Goal: Browse casually: Explore the website without a specific task or goal

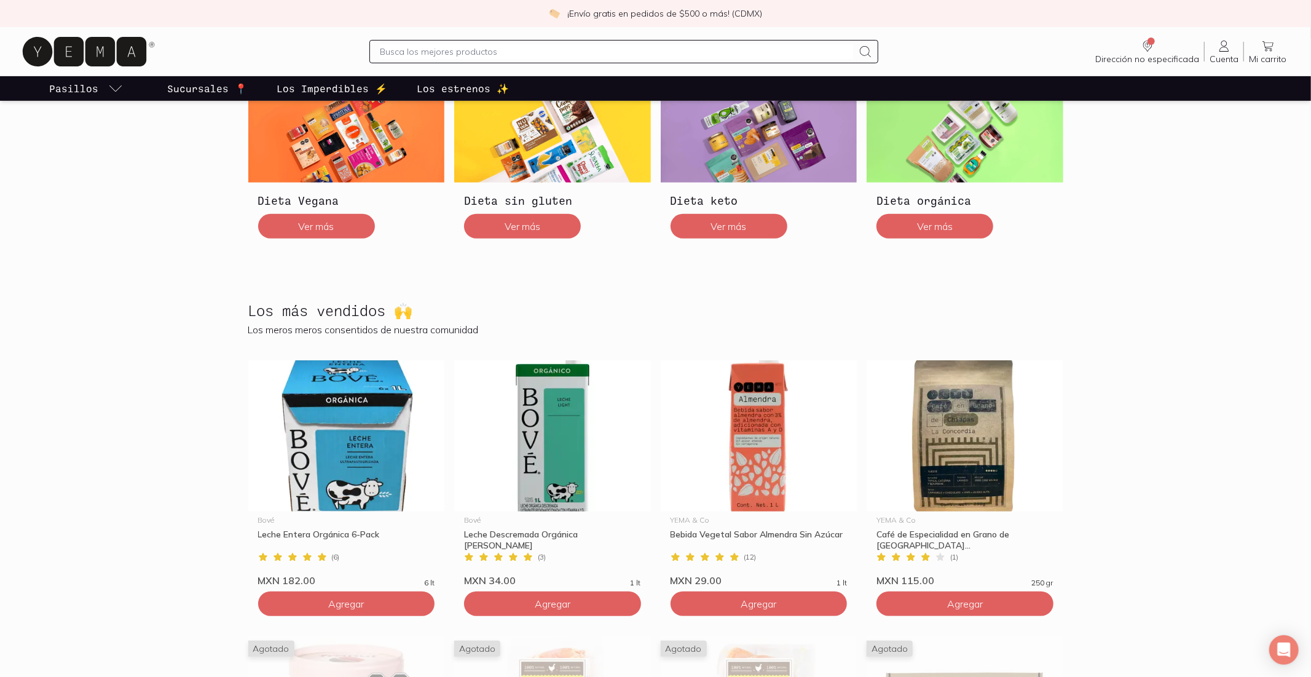
scroll to position [486, 0]
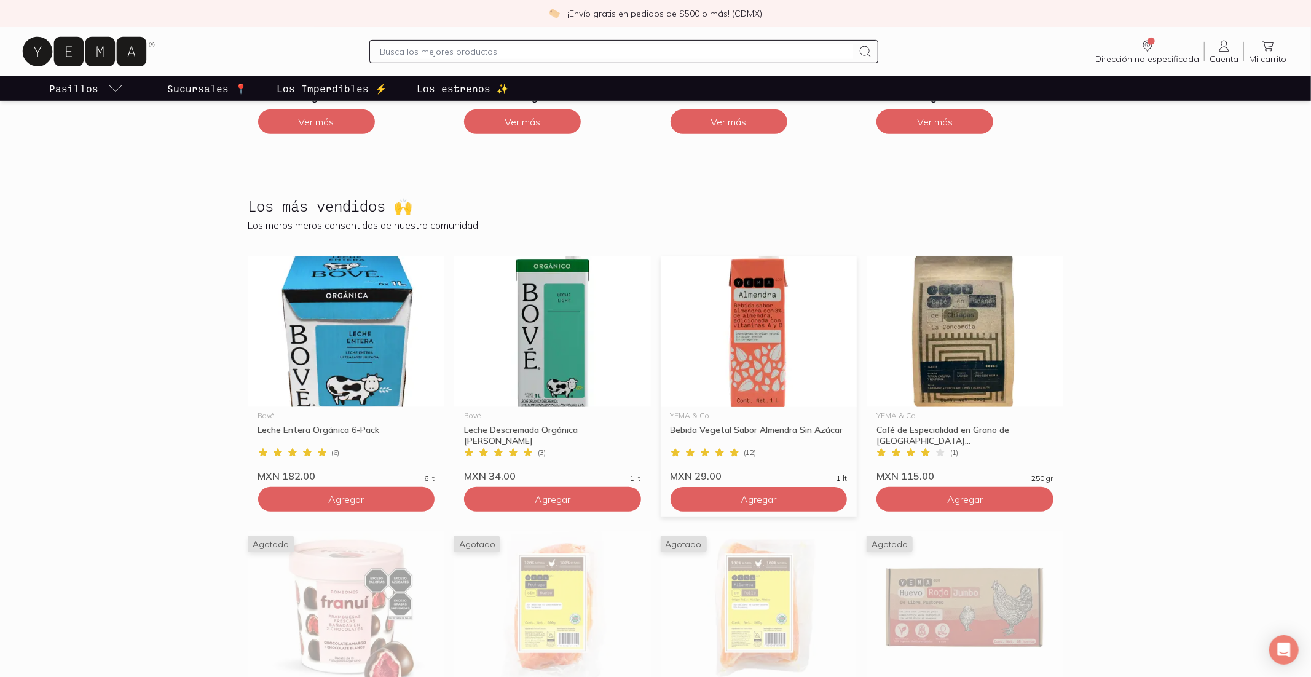
click at [776, 365] on img at bounding box center [759, 331] width 197 height 151
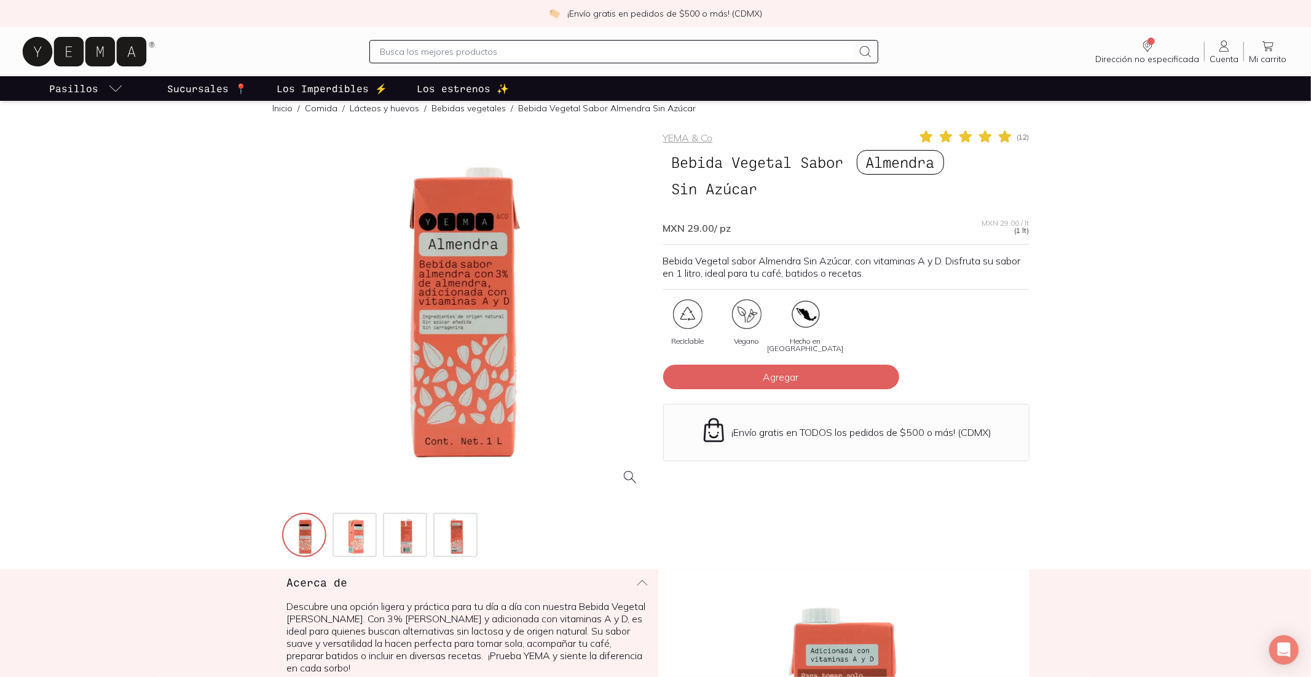
scroll to position [267, 0]
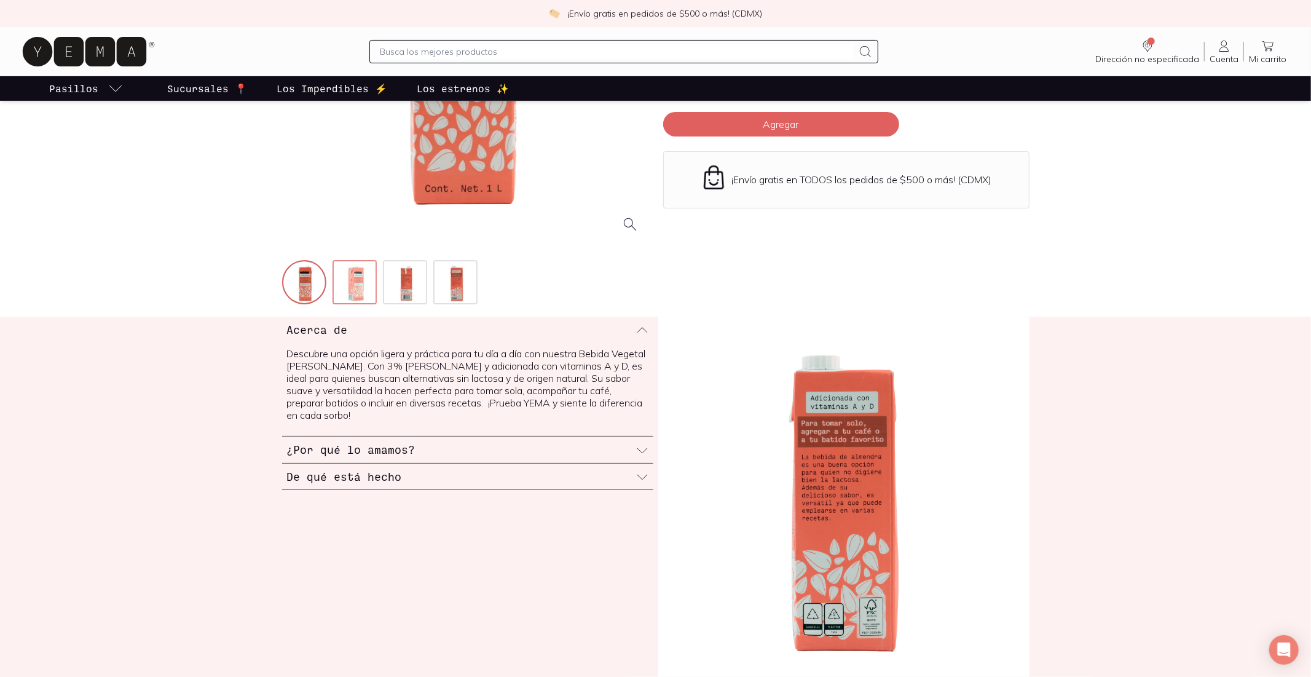
click at [374, 304] on img at bounding box center [356, 283] width 44 height 44
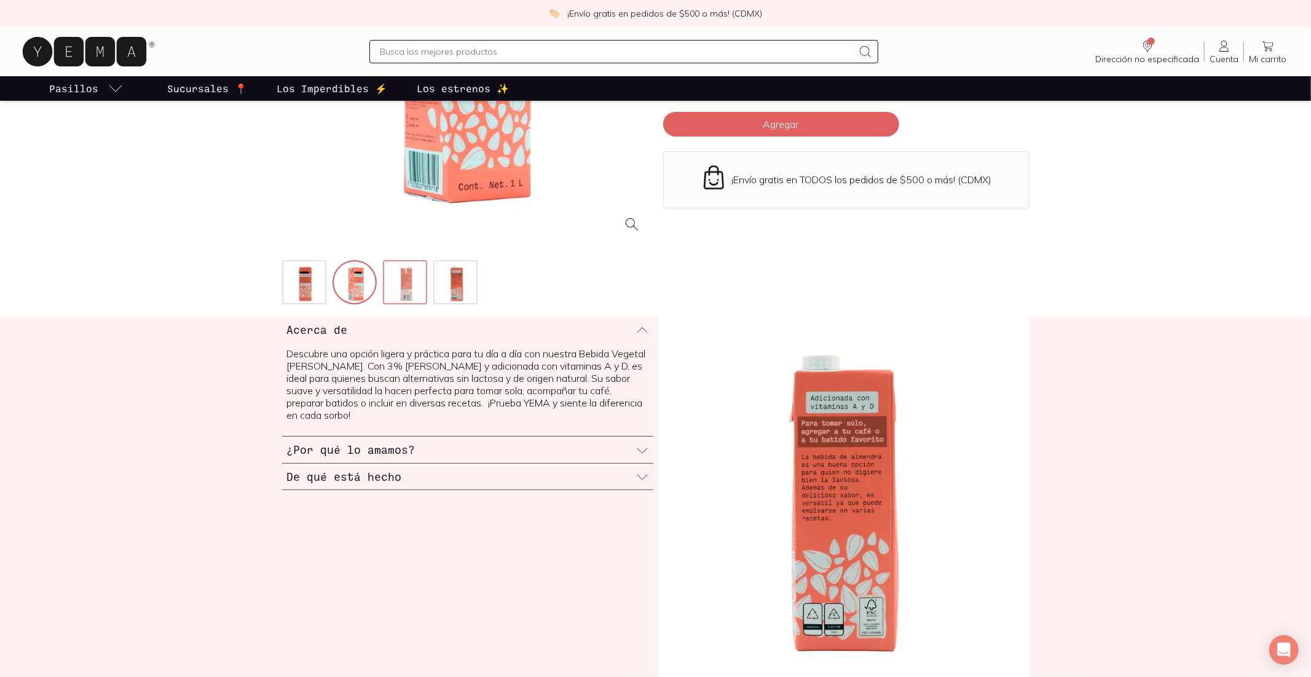
click at [407, 302] on img at bounding box center [406, 283] width 44 height 44
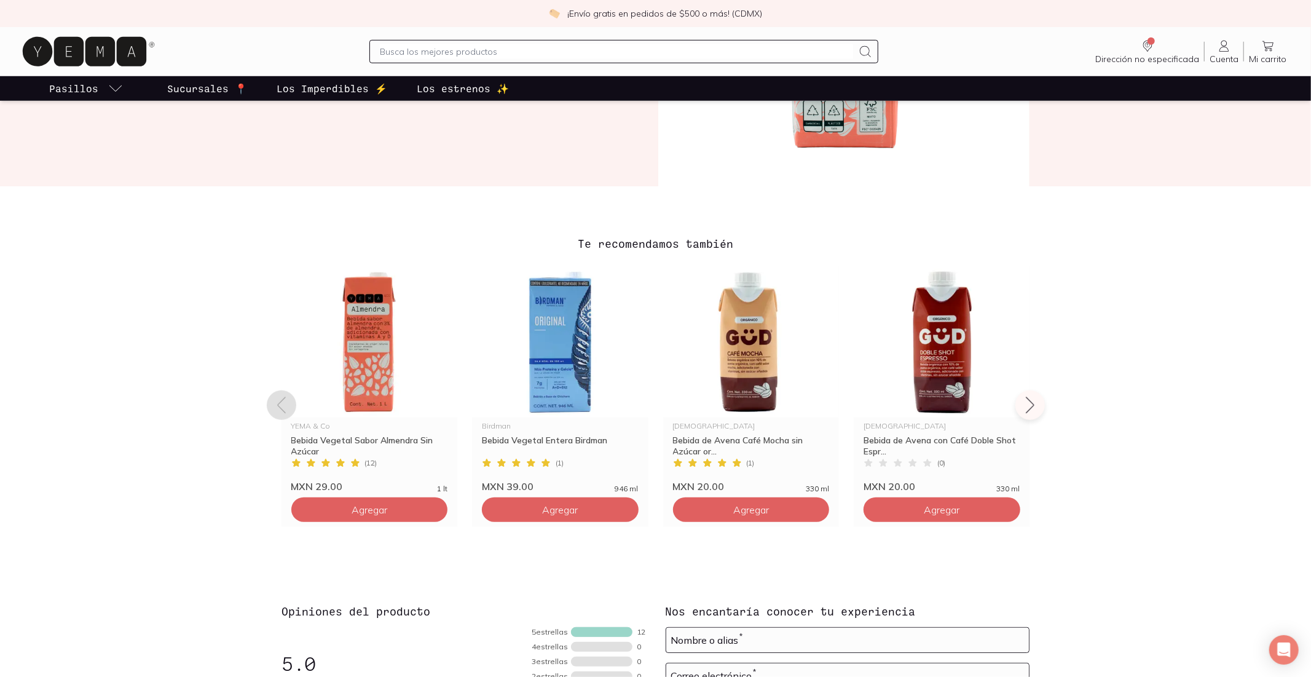
scroll to position [750, 0]
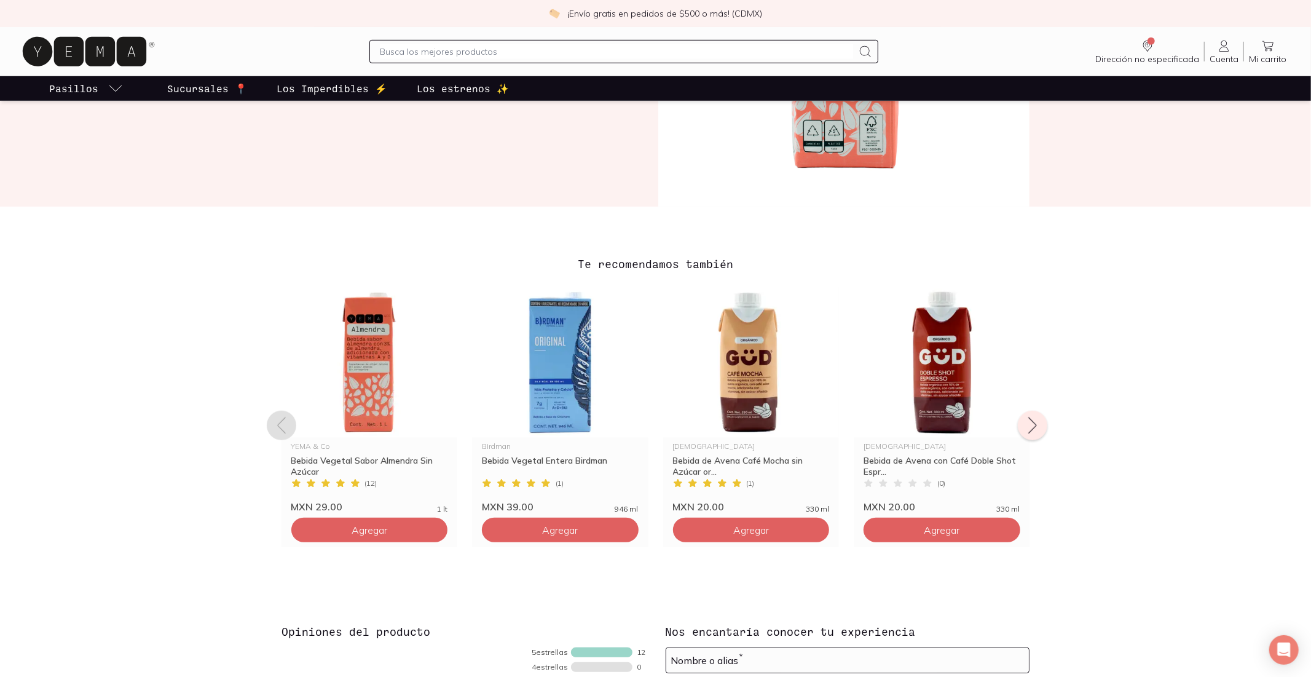
click at [1026, 435] on icon at bounding box center [1032, 425] width 20 height 20
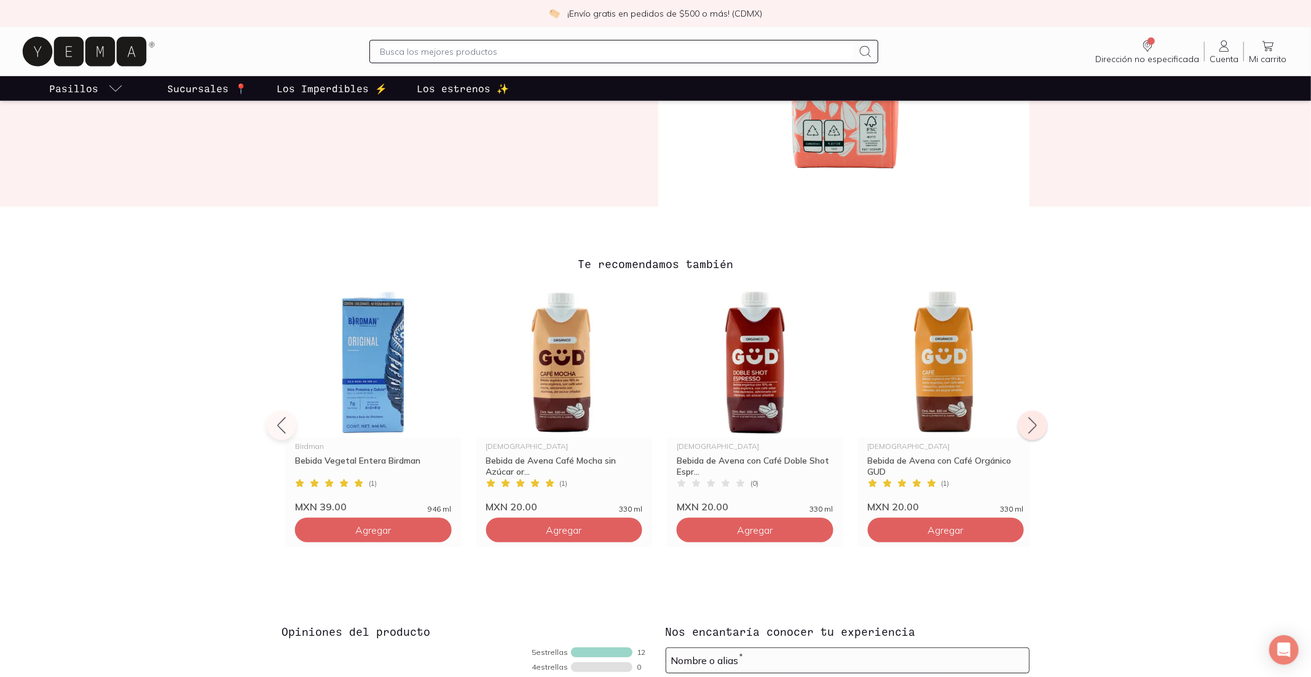
click at [1026, 435] on icon at bounding box center [1032, 425] width 20 height 20
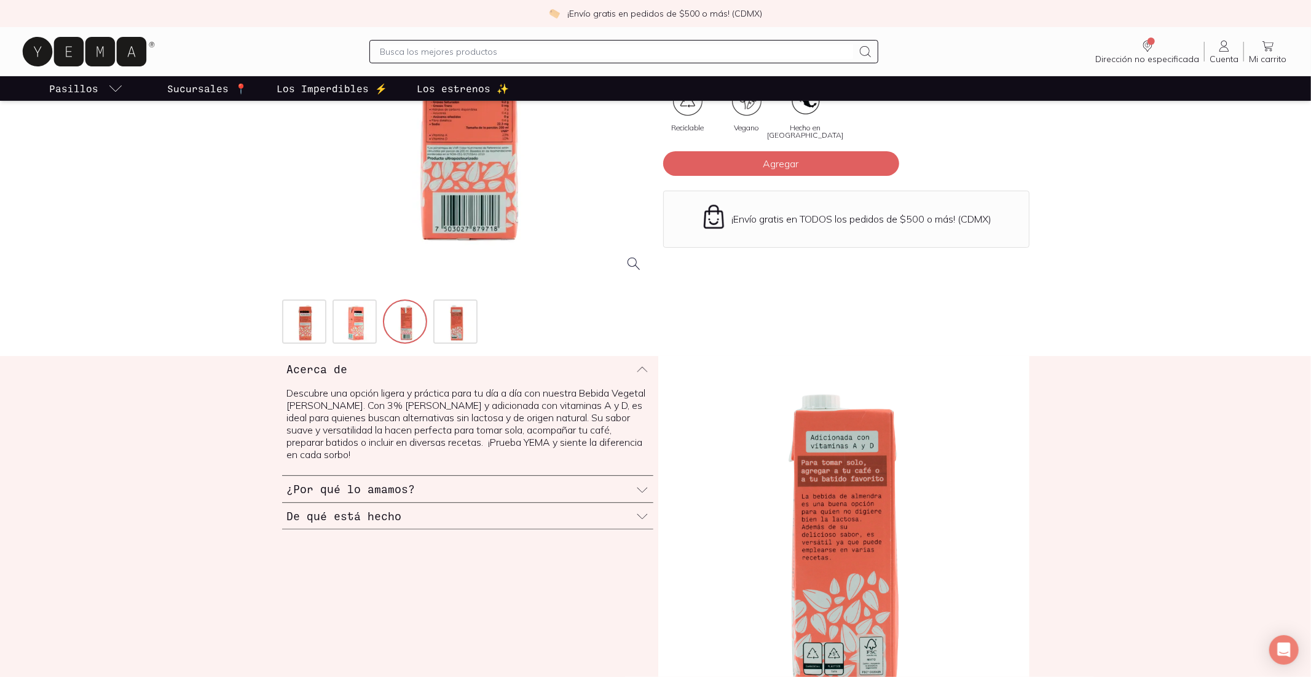
scroll to position [0, 0]
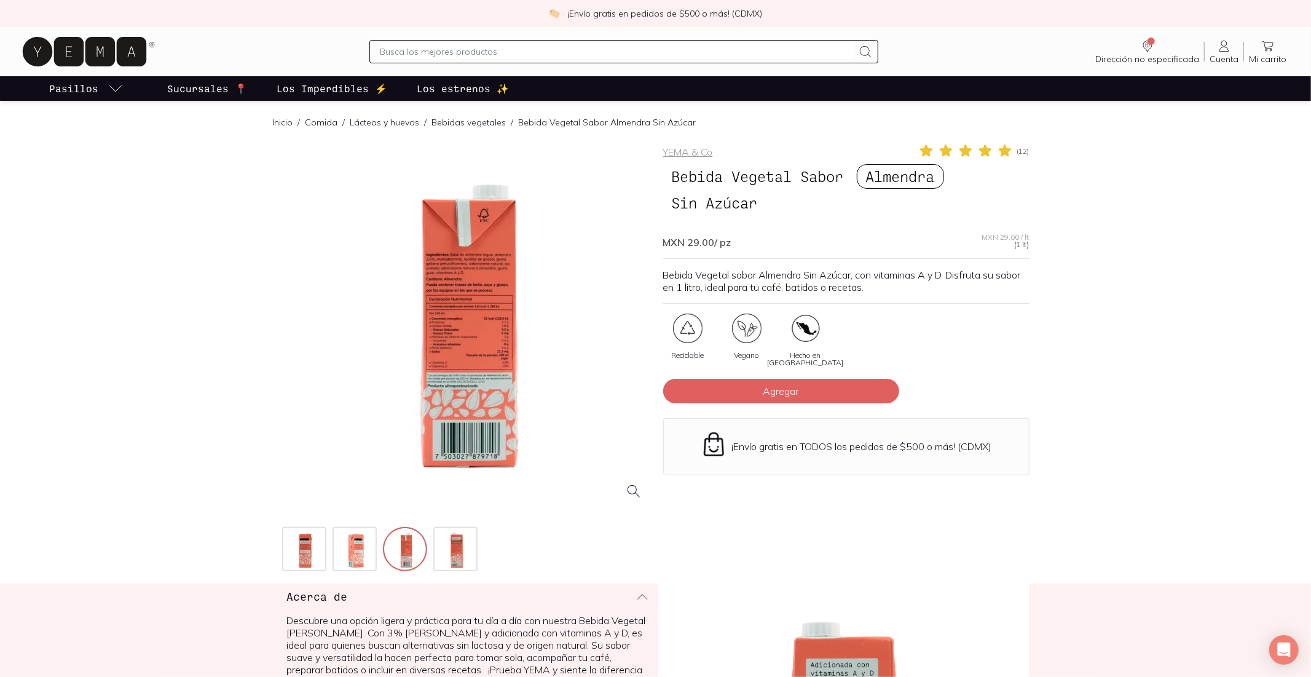
click at [221, 87] on p "Sucursales 📍" at bounding box center [207, 88] width 80 height 15
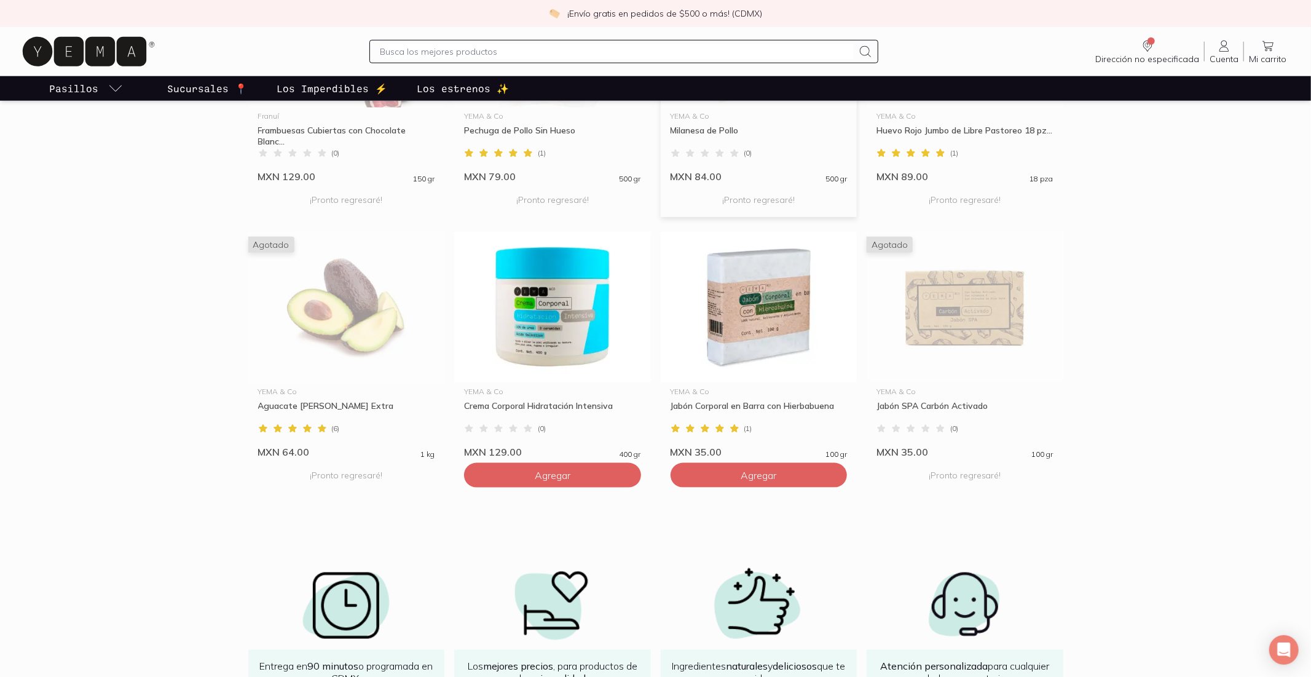
scroll to position [1063, 0]
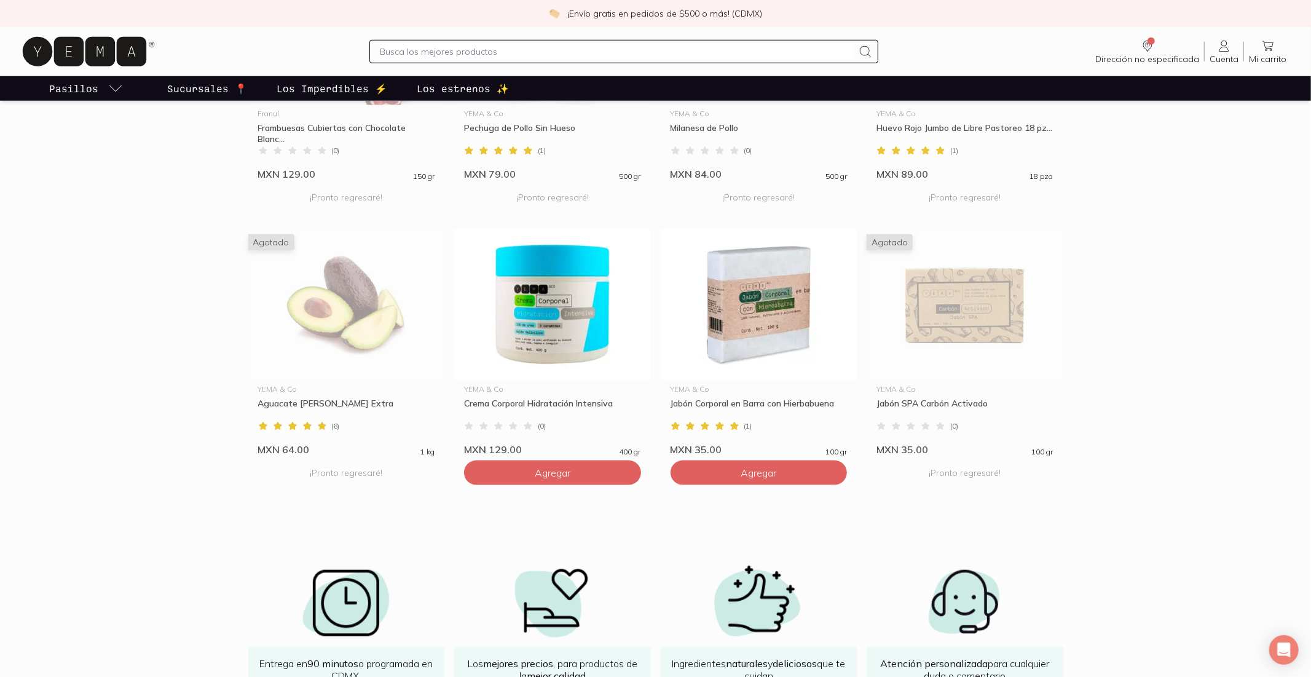
click at [573, 45] on div at bounding box center [623, 51] width 509 height 23
click at [576, 59] on input "text" at bounding box center [616, 51] width 473 height 15
type input "gud"
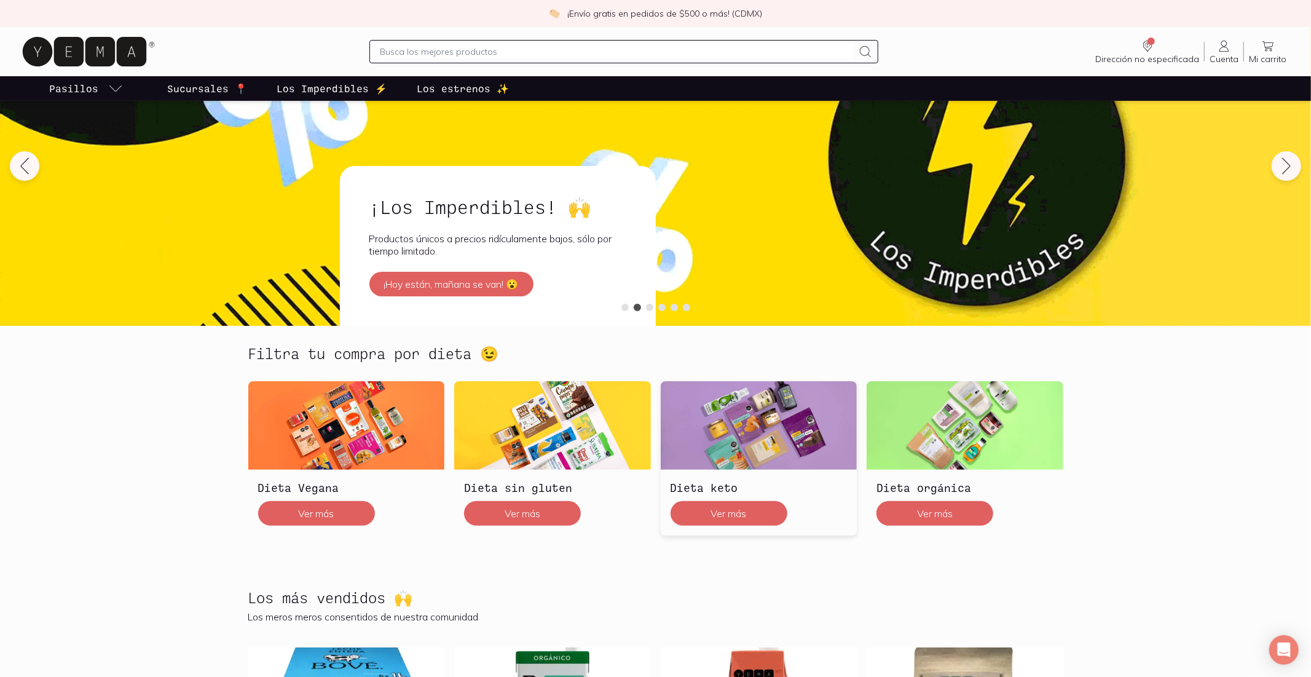
scroll to position [101, 0]
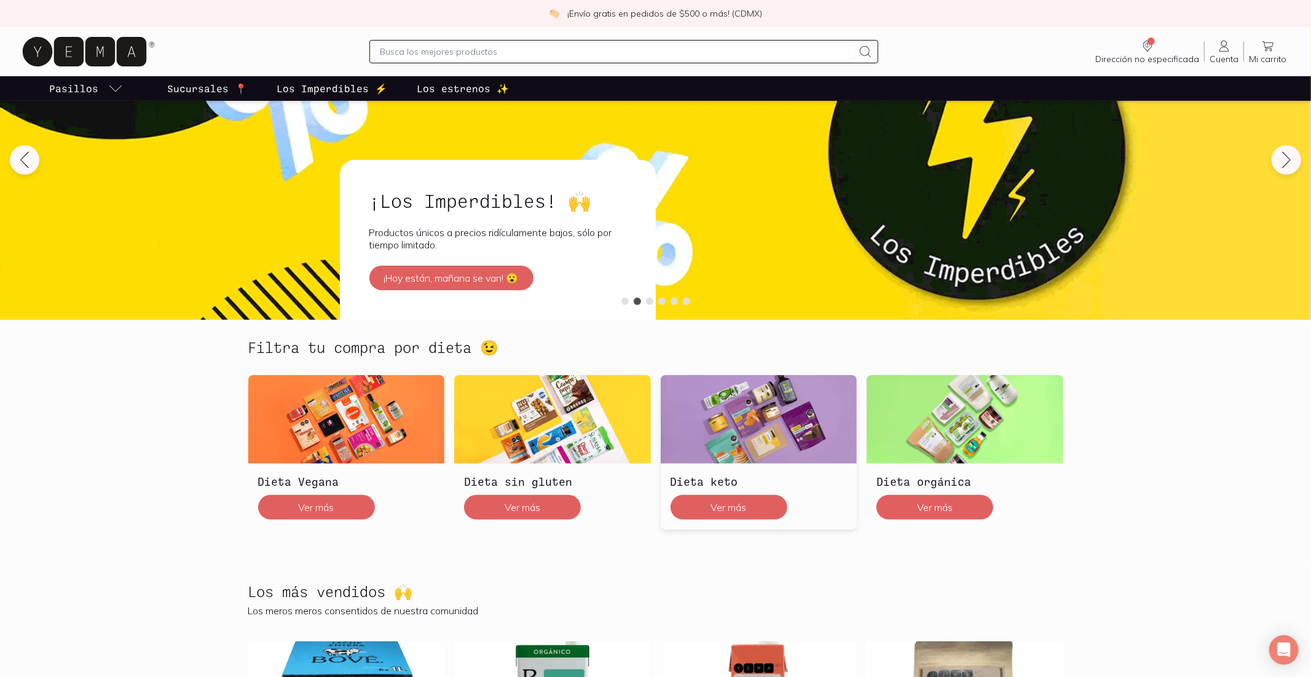
click at [823, 460] on img at bounding box center [759, 419] width 197 height 88
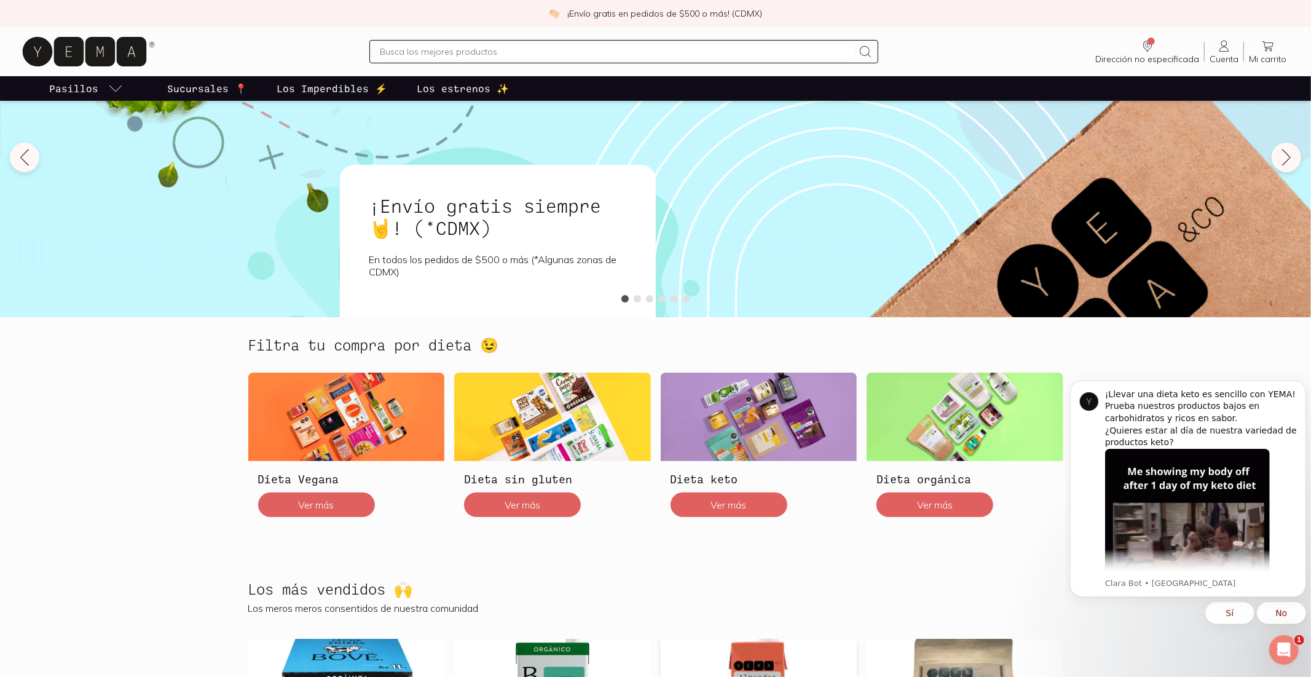
scroll to position [630, 0]
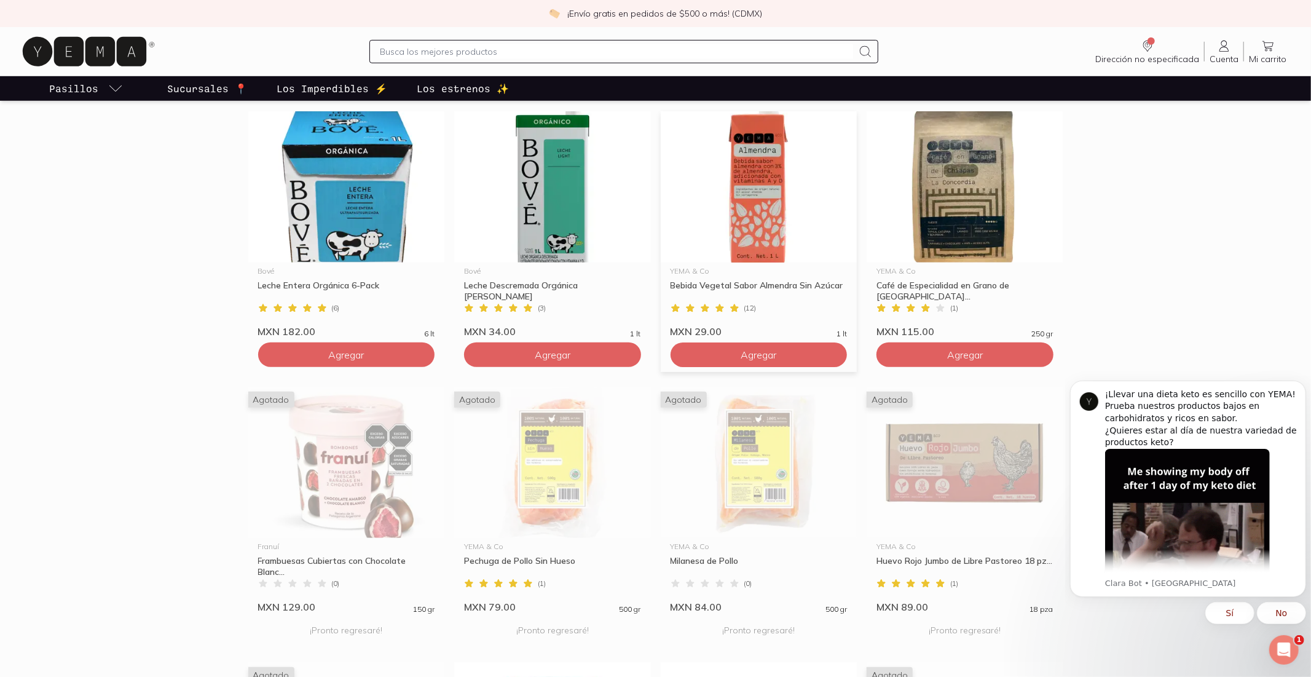
click at [728, 202] on img at bounding box center [759, 186] width 197 height 151
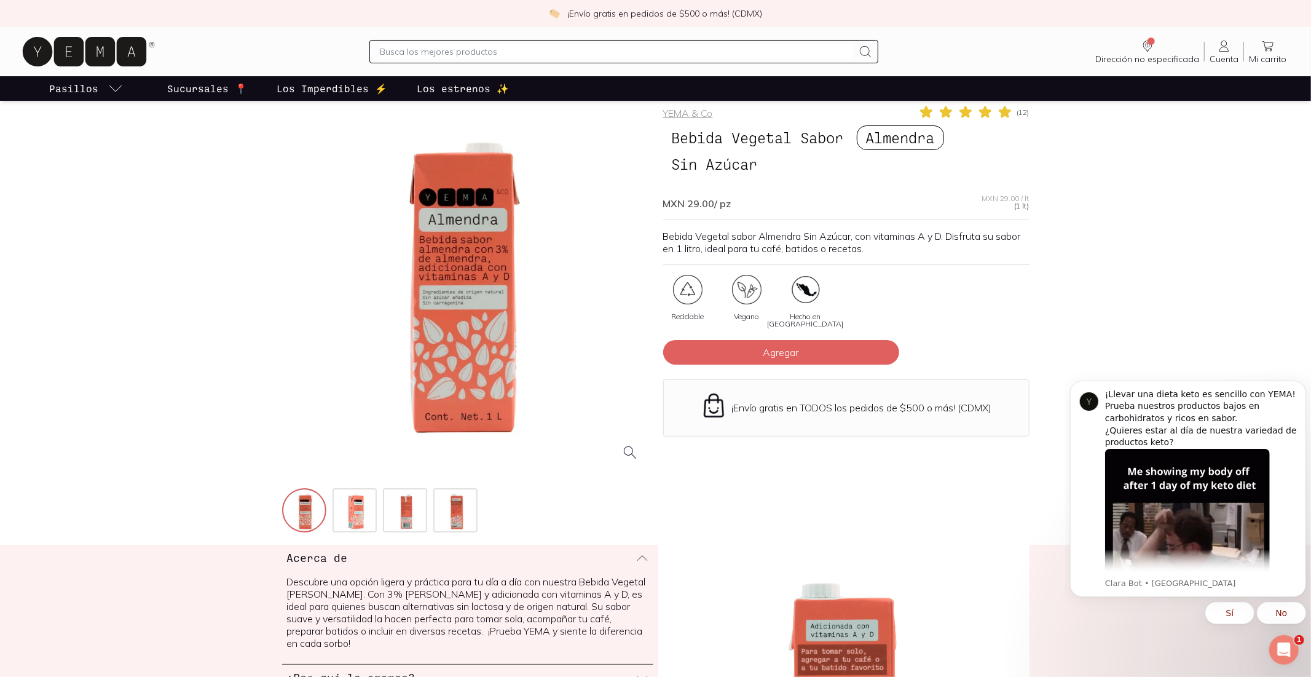
scroll to position [76, 0]
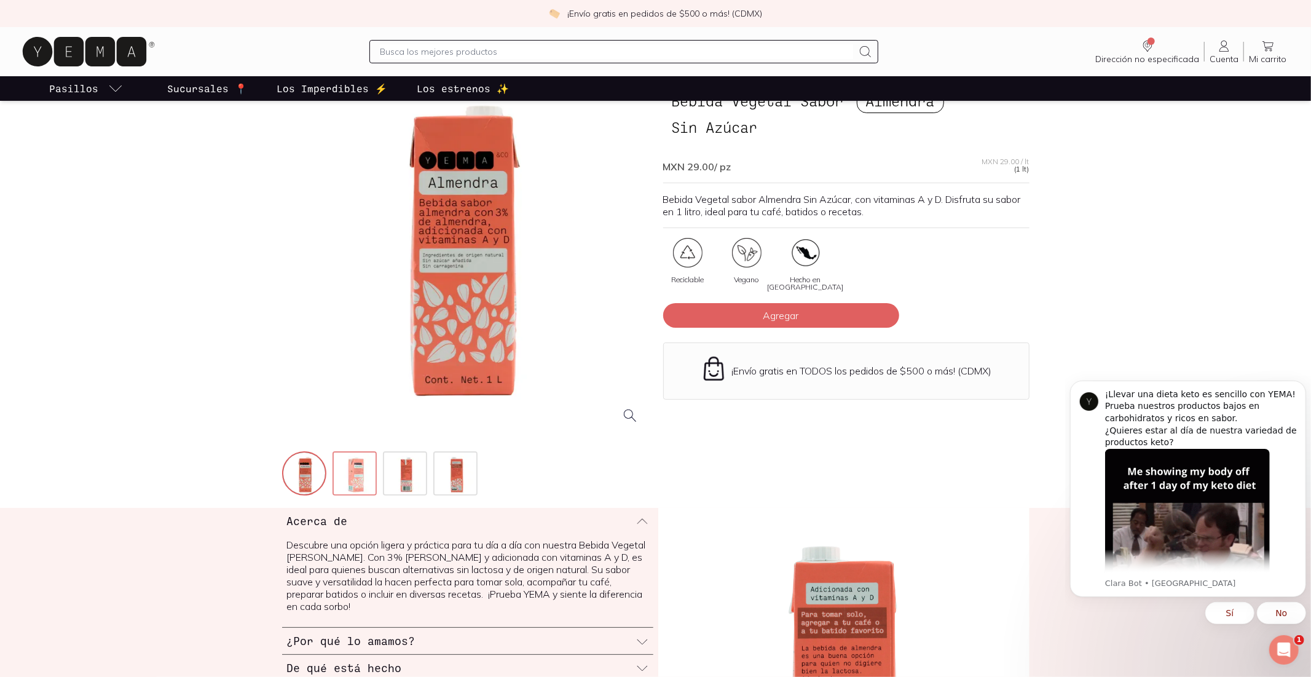
click at [364, 476] on img at bounding box center [356, 474] width 44 height 44
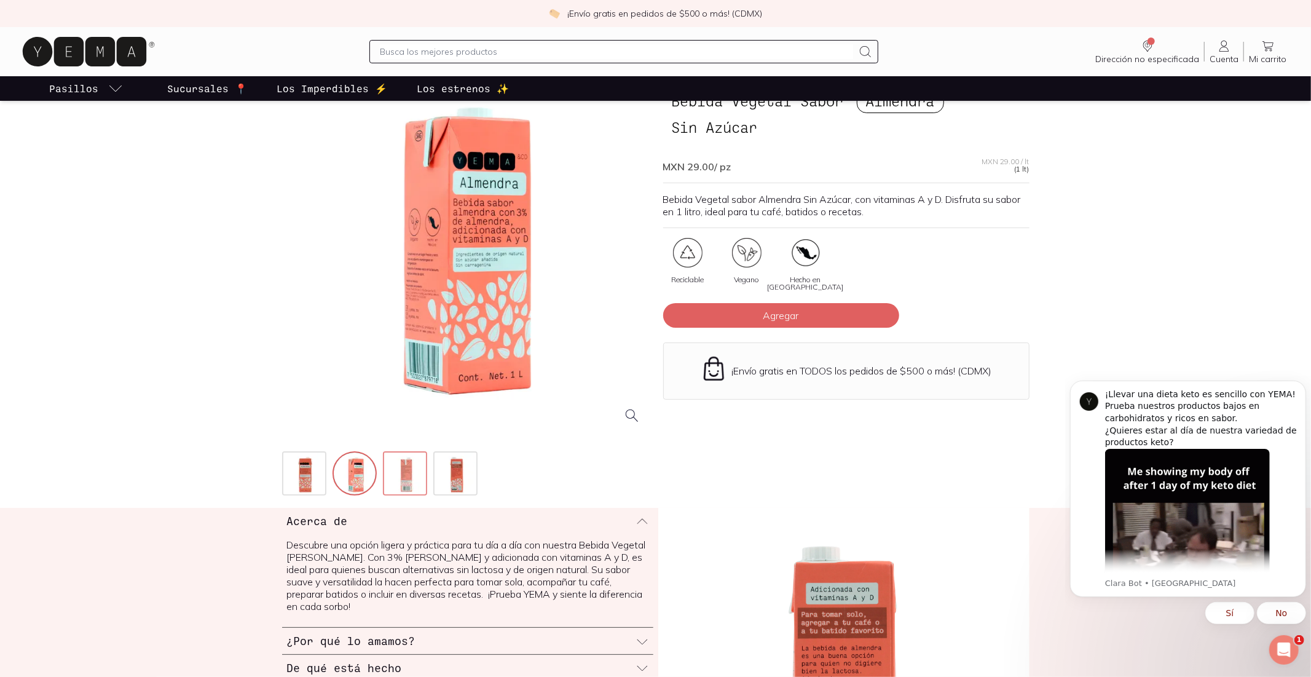
click at [425, 476] on img at bounding box center [406, 474] width 44 height 44
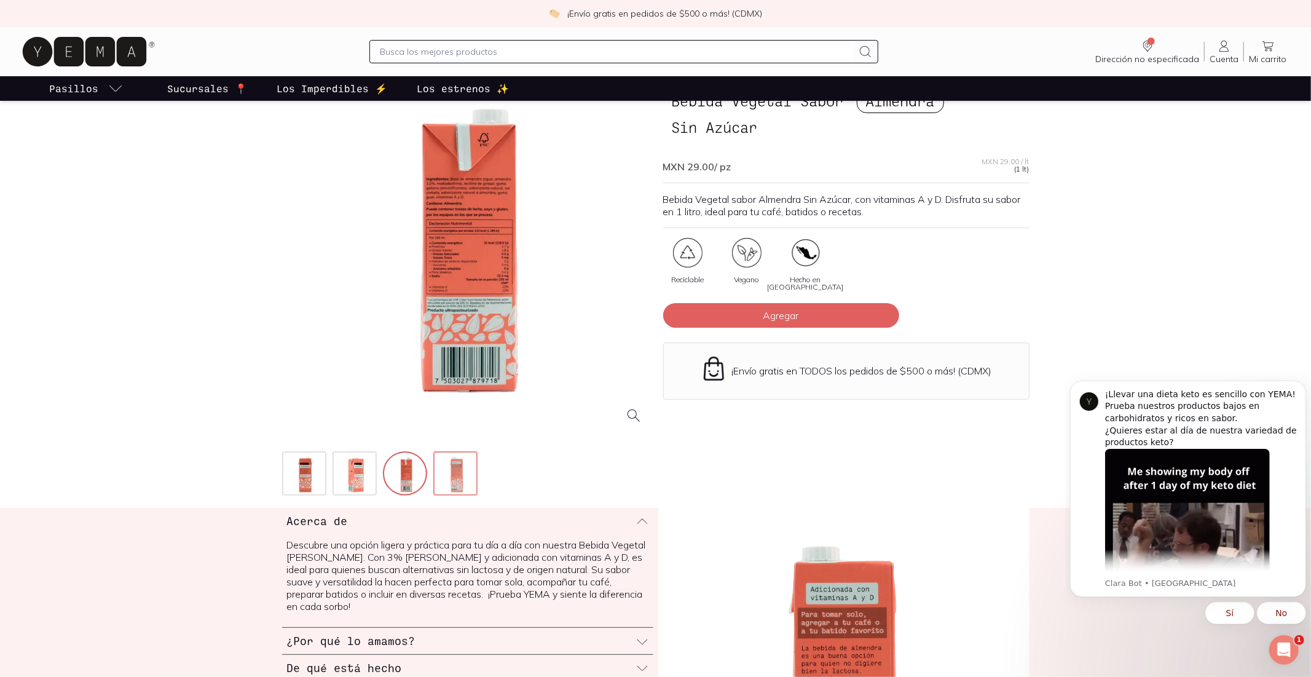
click at [450, 487] on img at bounding box center [456, 474] width 44 height 44
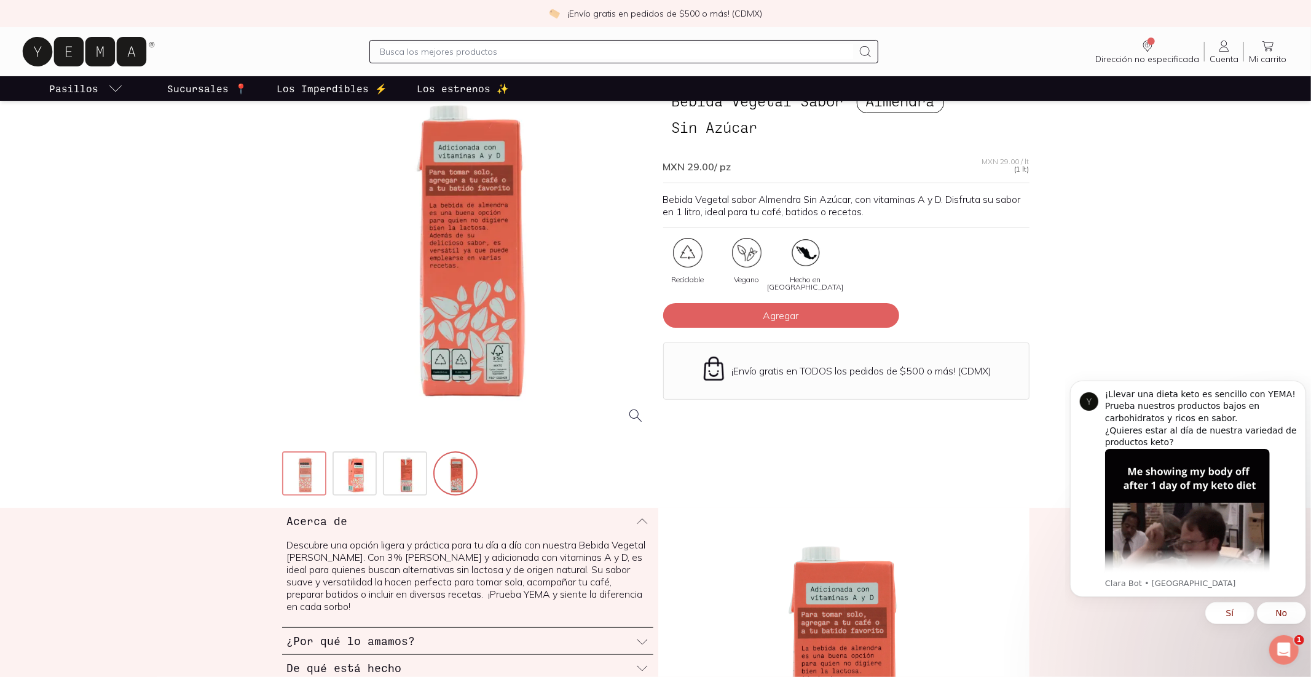
click at [326, 487] on img at bounding box center [305, 474] width 44 height 44
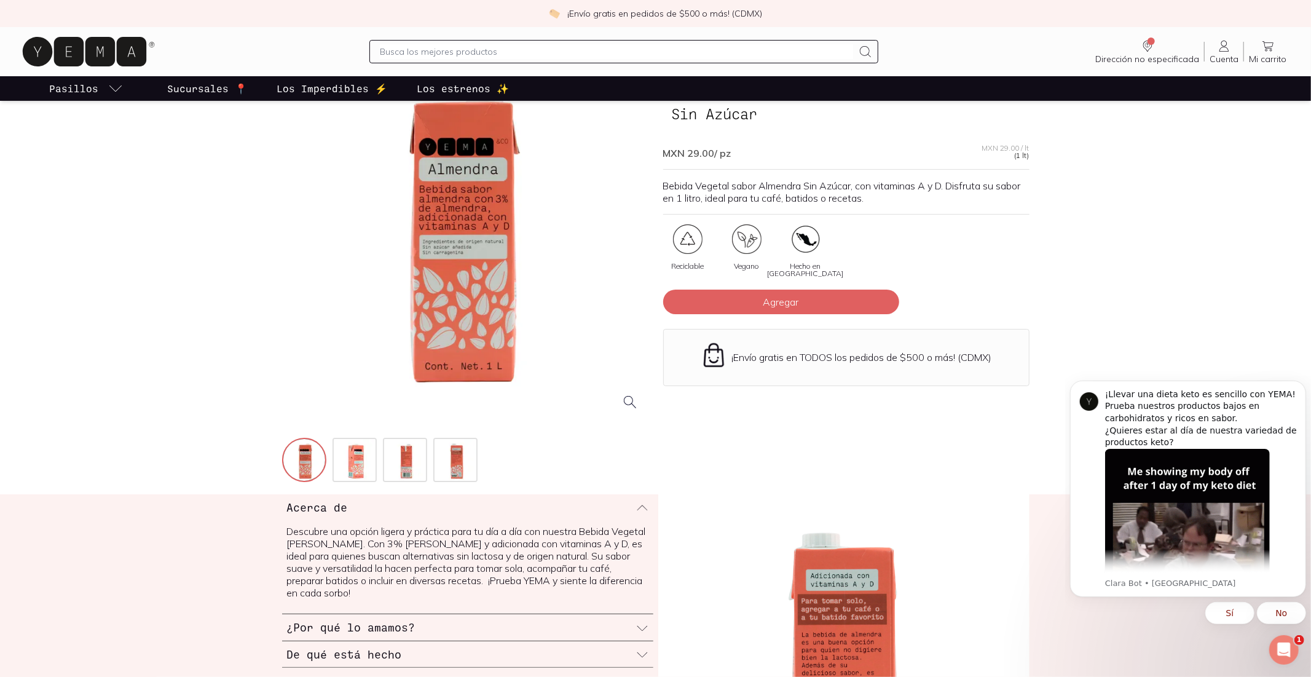
scroll to position [0, 0]
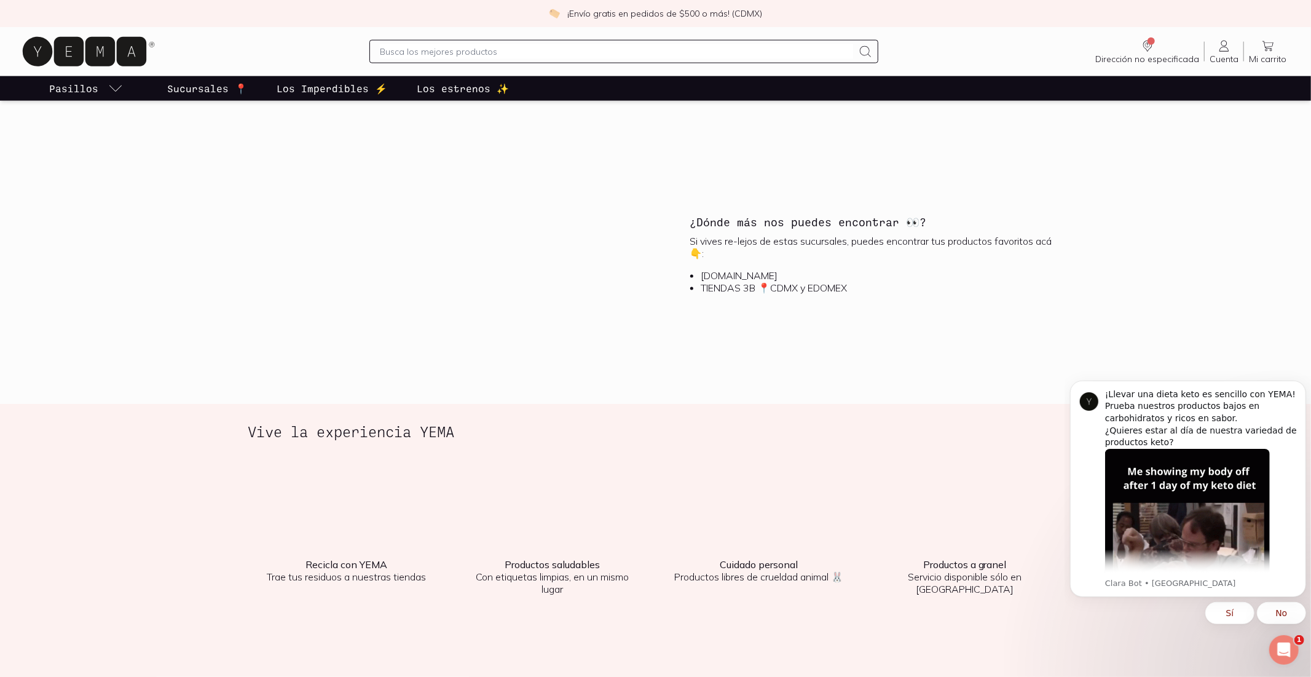
scroll to position [1582, 0]
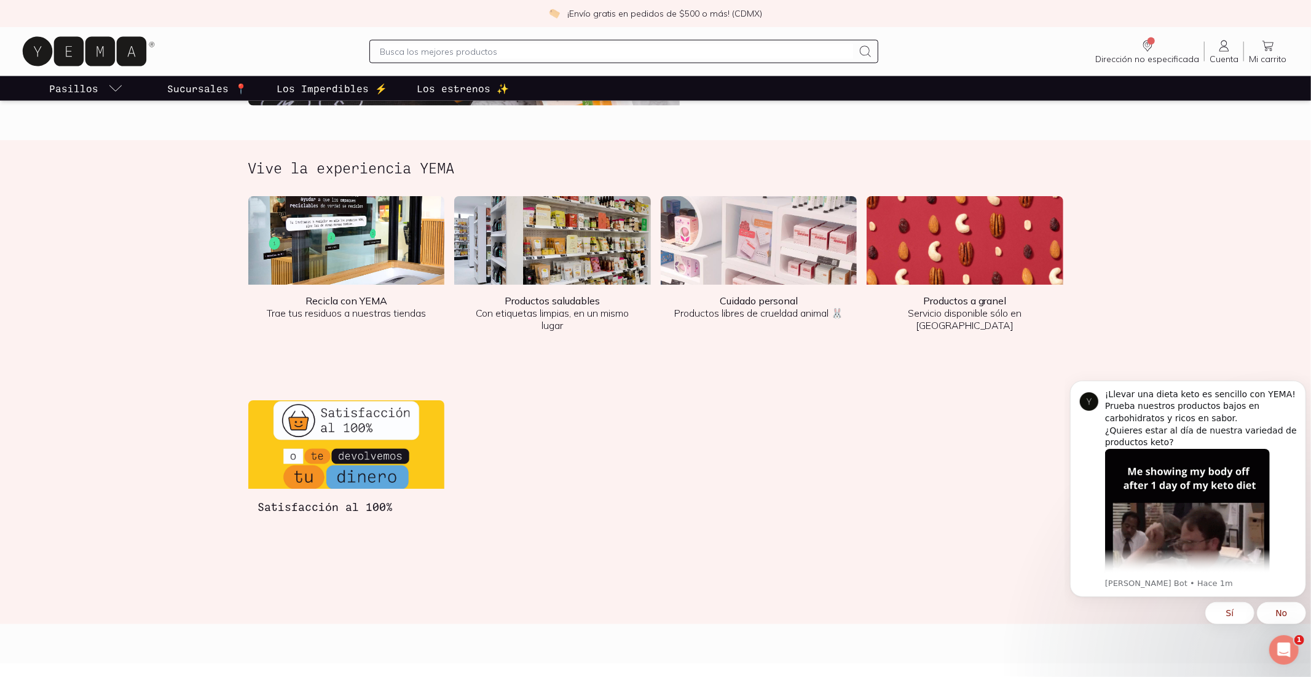
click at [619, 284] on img at bounding box center [552, 240] width 197 height 88
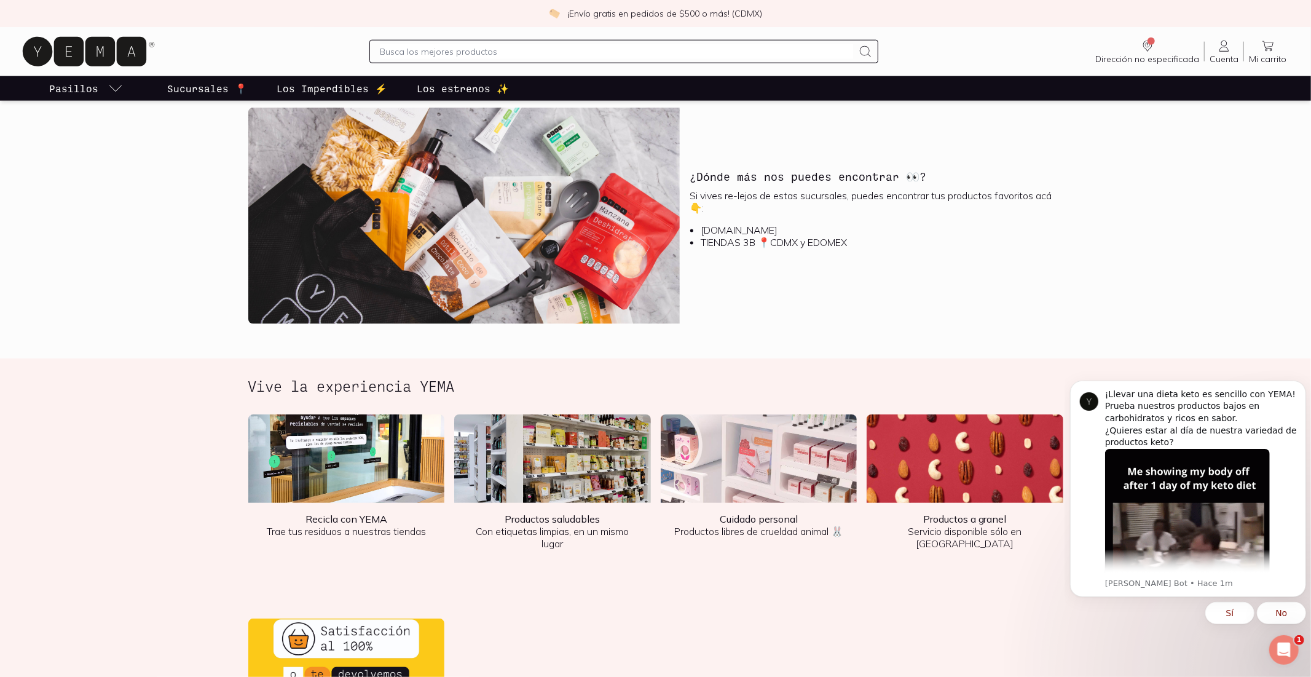
scroll to position [1351, 0]
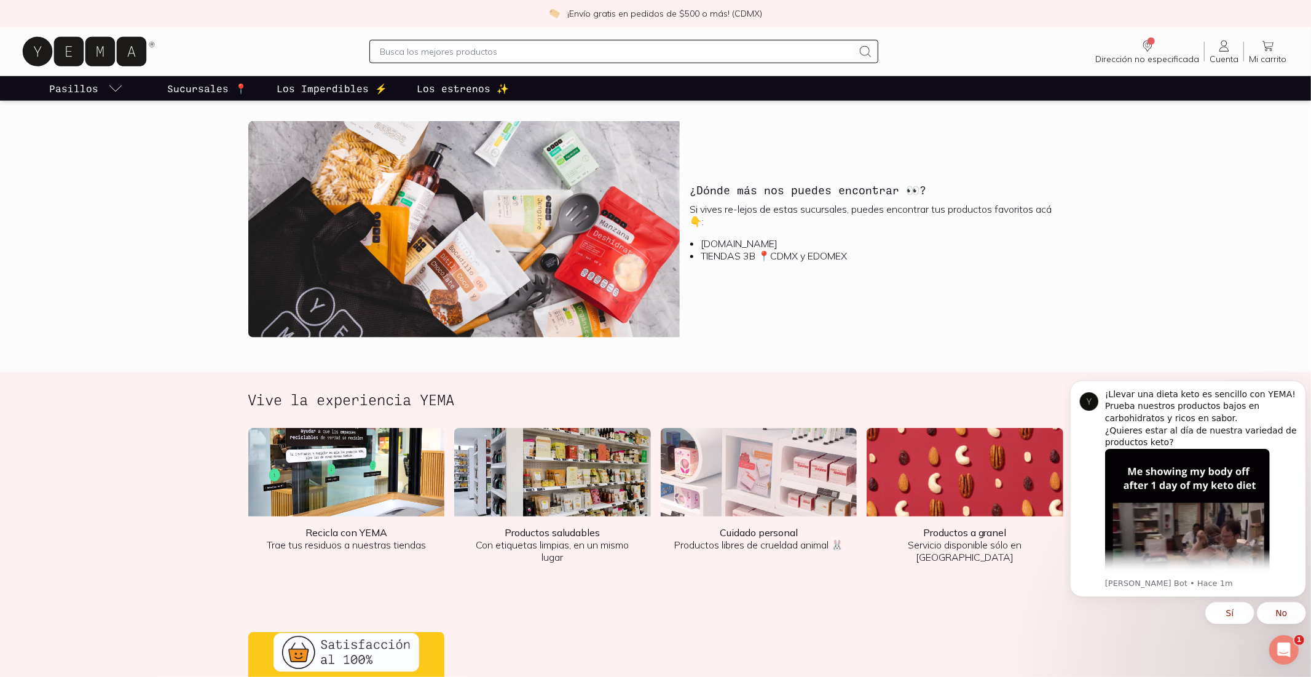
click at [558, 516] on img at bounding box center [552, 472] width 197 height 88
click at [528, 486] on div "Vive la experiencia YEMA Recicla con YEMA Trae tus residuos a nuestras tiendas …" at bounding box center [655, 613] width 845 height 444
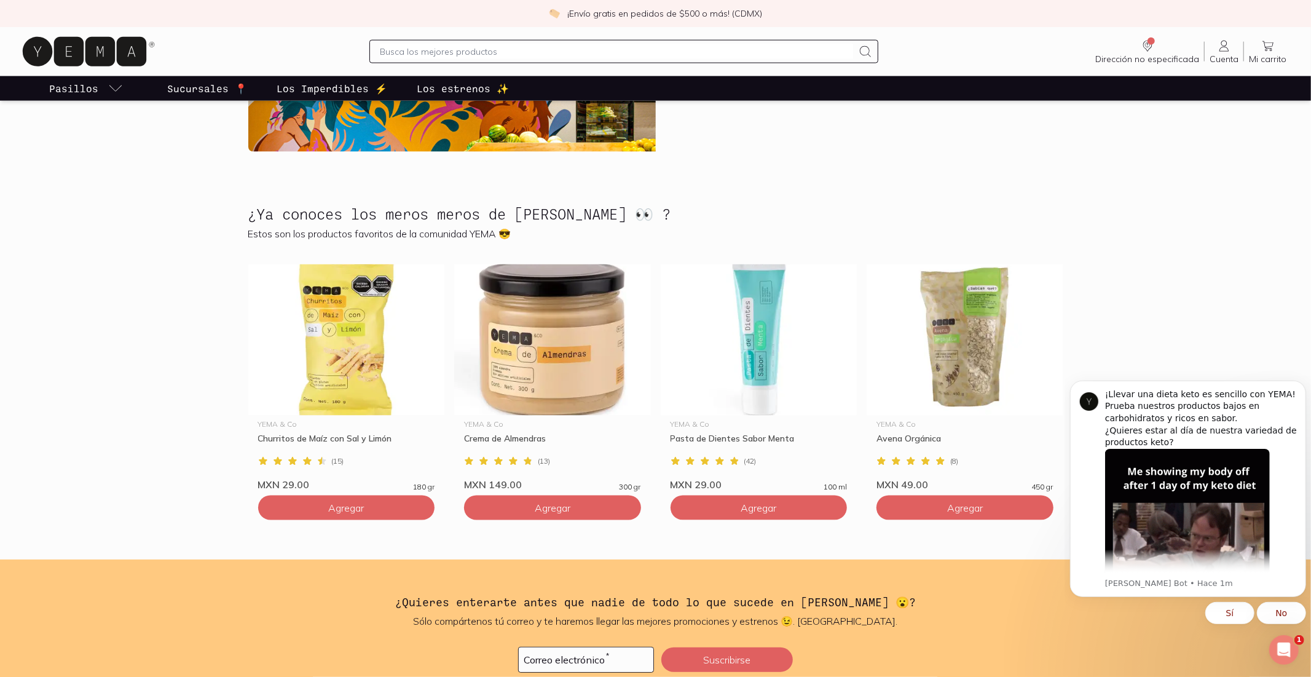
scroll to position [1736, 0]
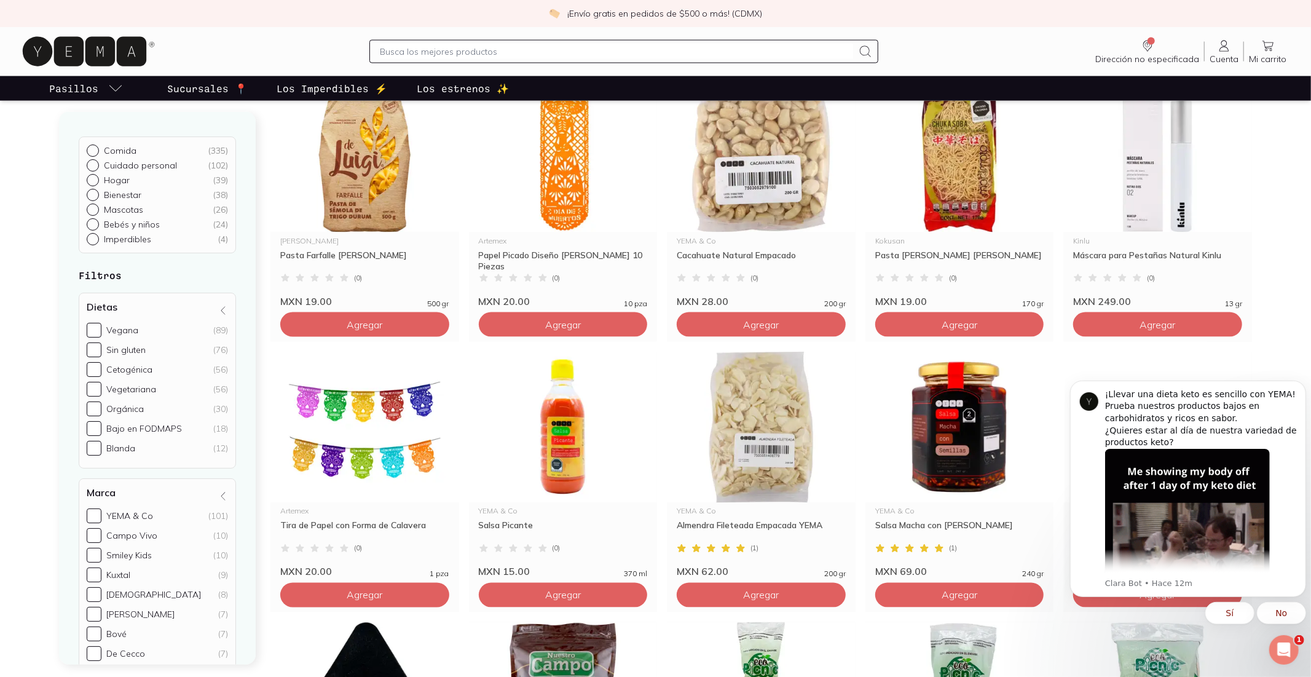
scroll to position [1679, 0]
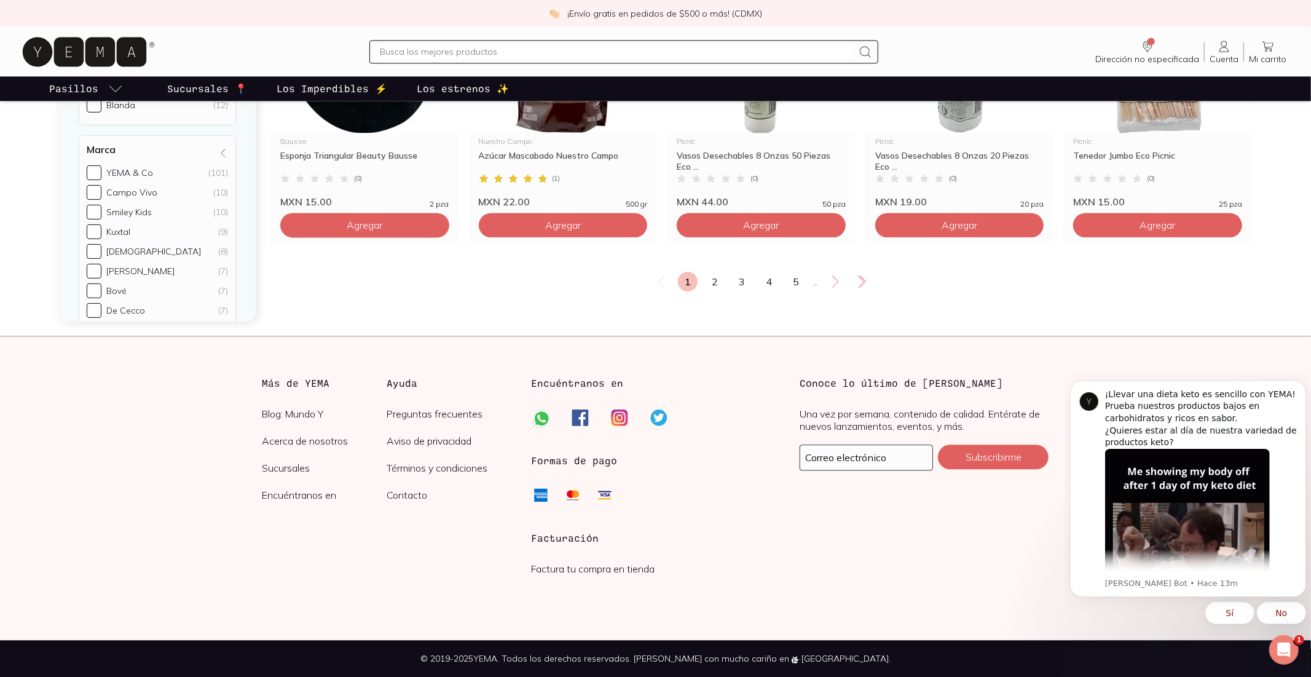
click at [713, 291] on link "2" at bounding box center [715, 282] width 20 height 20
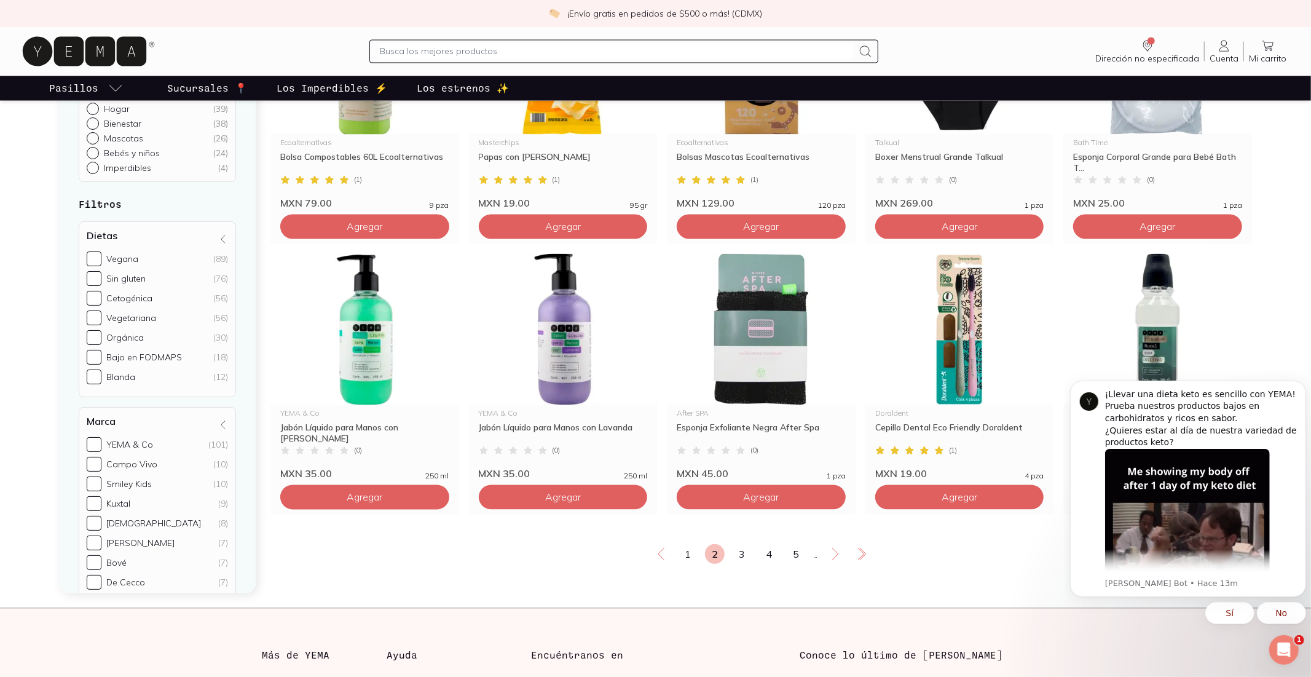
scroll to position [2056, 0]
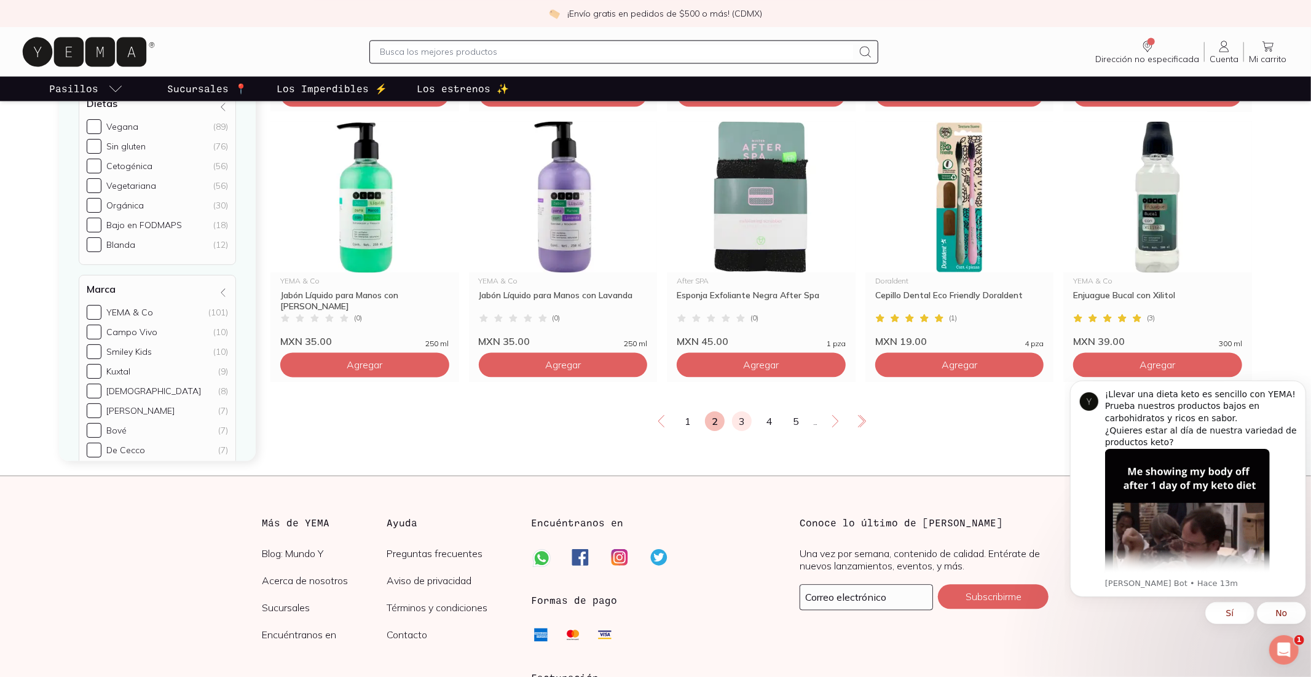
click at [737, 431] on link "3" at bounding box center [742, 421] width 20 height 20
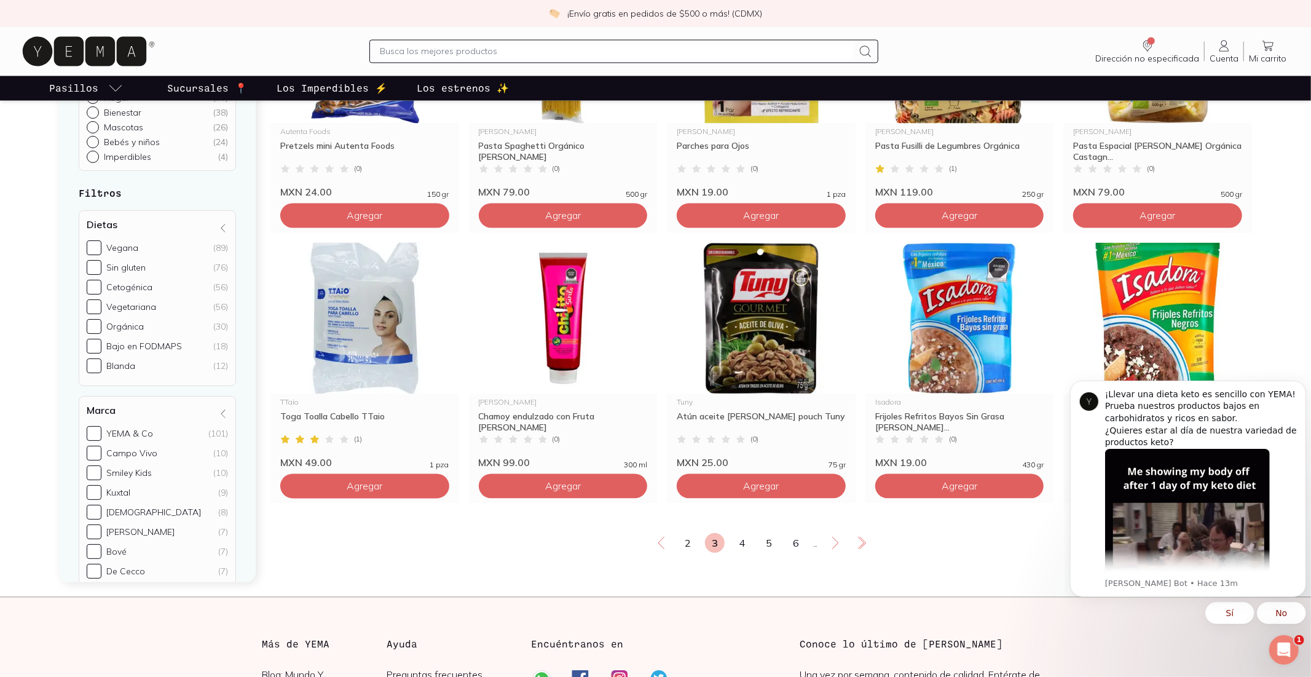
scroll to position [1956, 0]
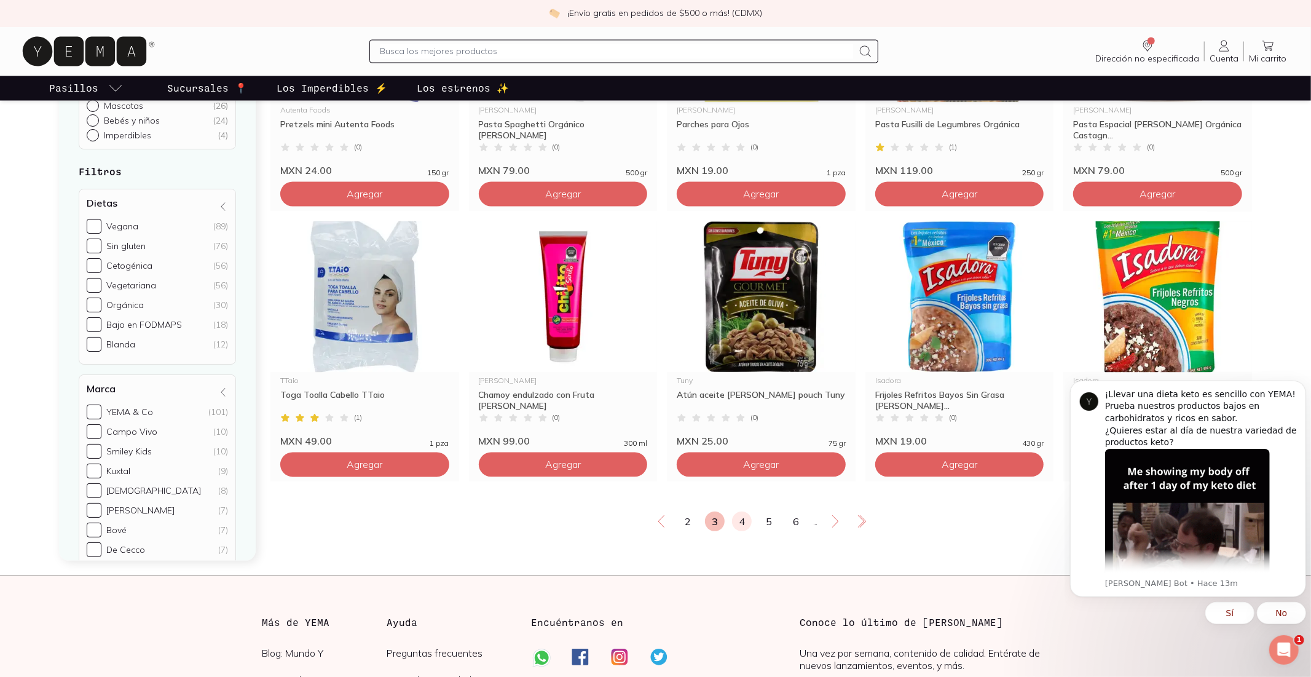
click at [743, 531] on link "4" at bounding box center [742, 521] width 20 height 20
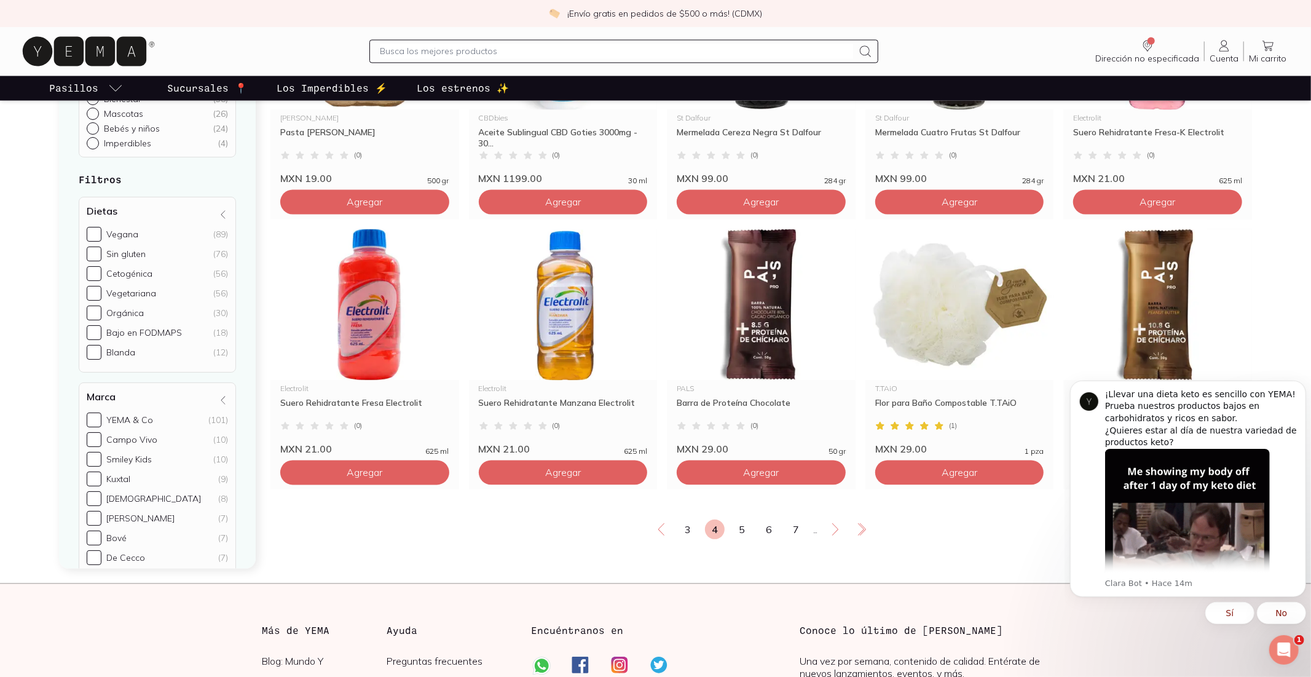
scroll to position [2052, 0]
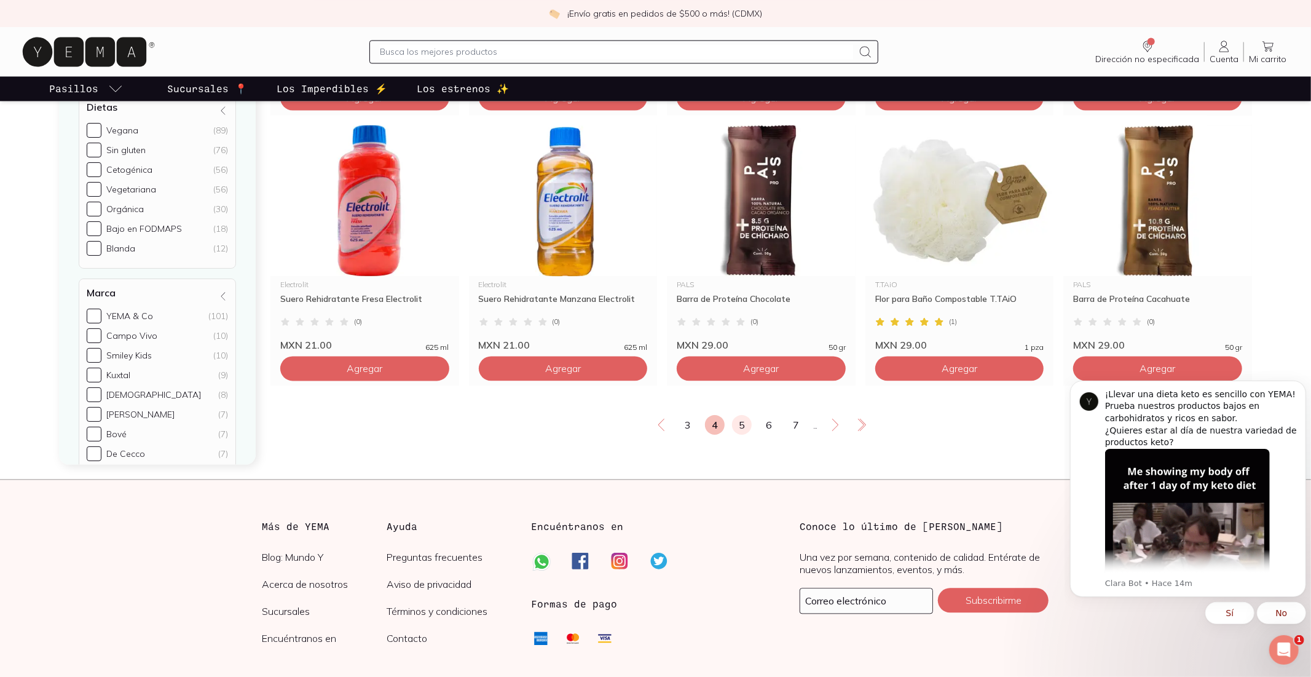
click at [734, 434] on link "5" at bounding box center [742, 425] width 20 height 20
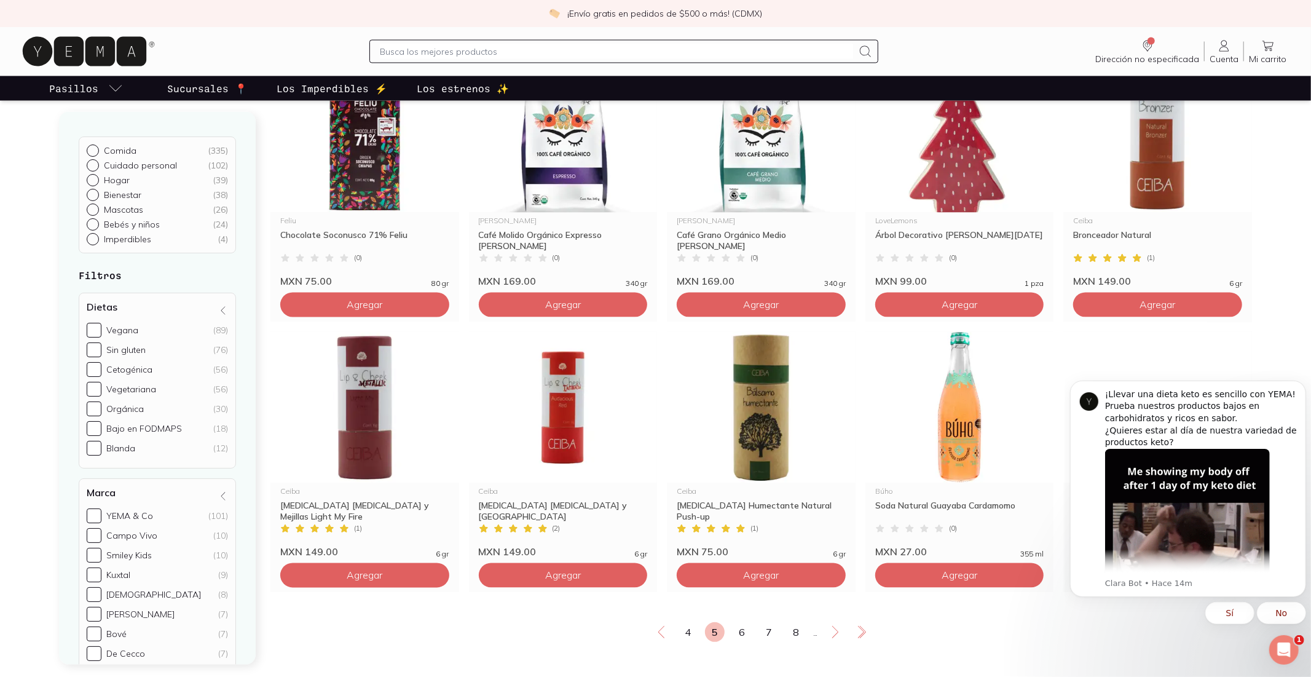
scroll to position [2068, 0]
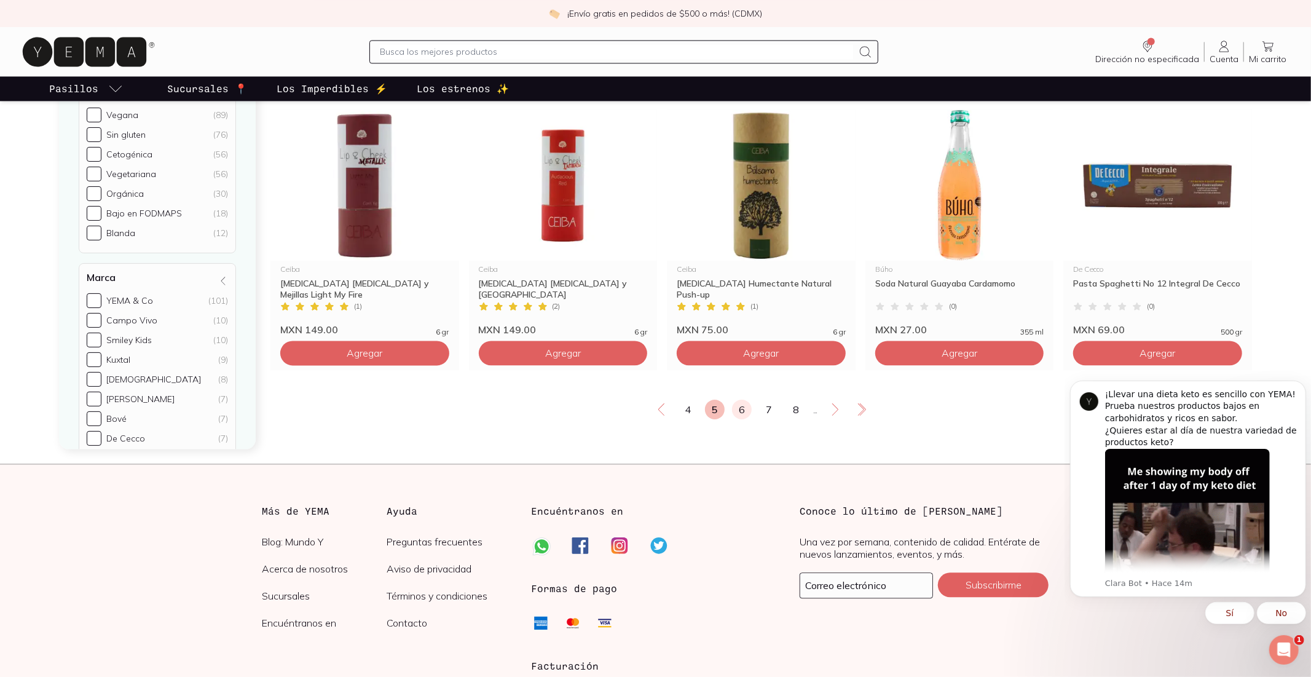
click at [745, 419] on link "6" at bounding box center [742, 409] width 20 height 20
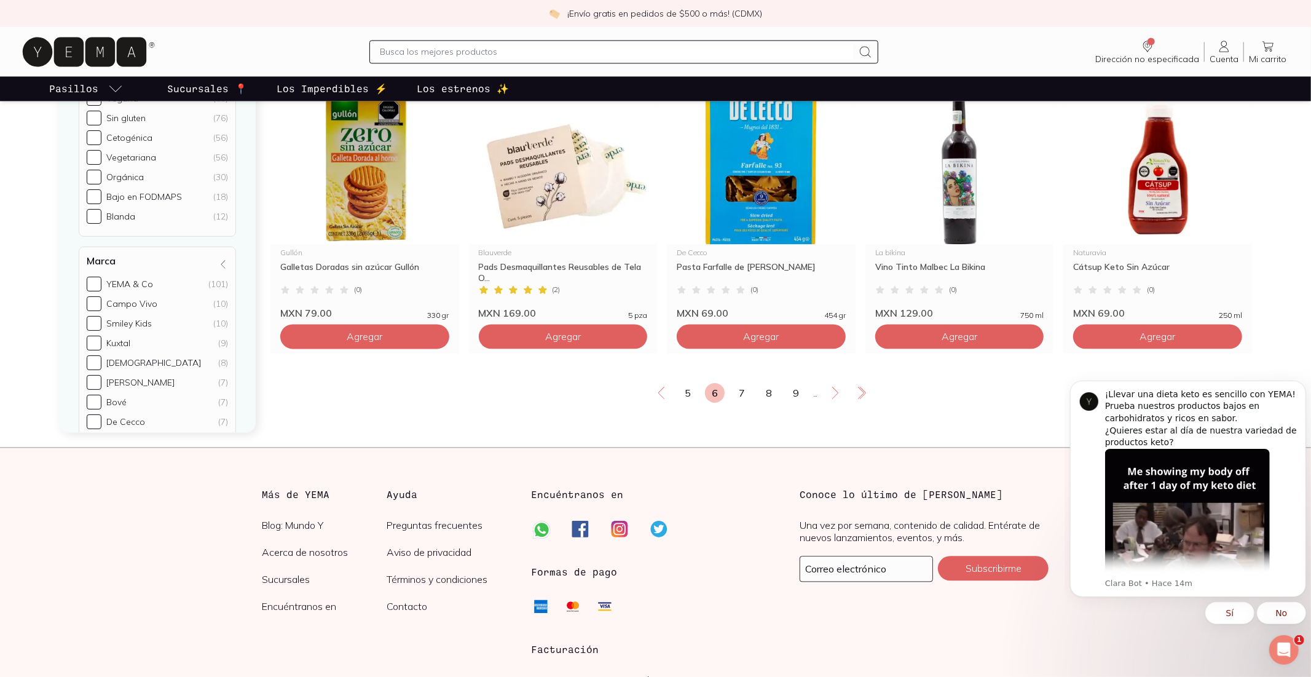
scroll to position [2086, 0]
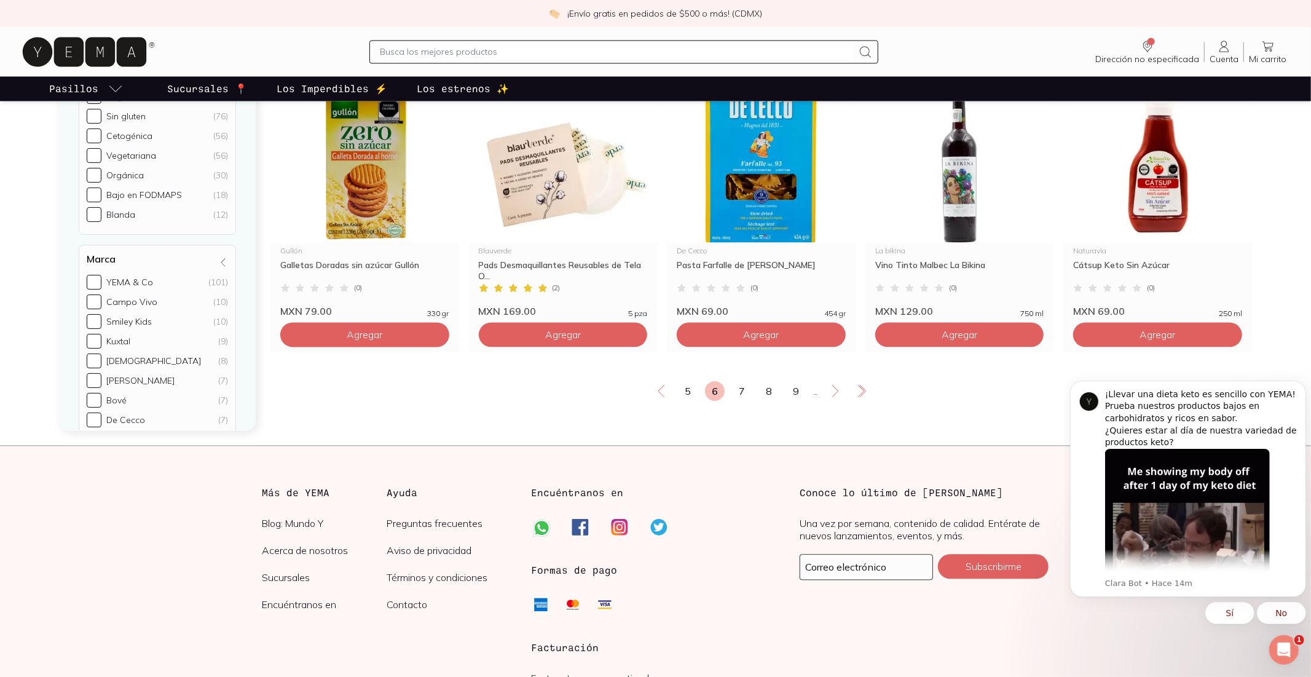
drag, startPoint x: 741, startPoint y: 418, endPoint x: 744, endPoint y: 431, distance: 13.9
click at [741, 401] on link "7" at bounding box center [742, 391] width 20 height 20
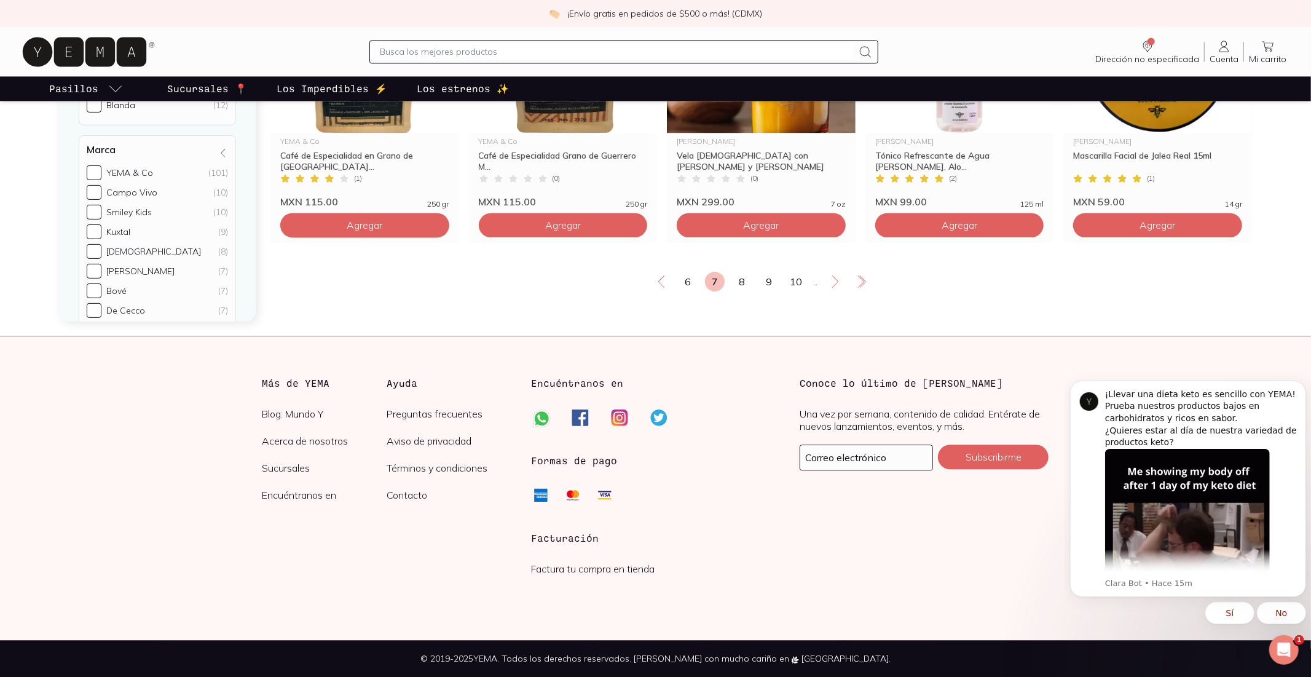
scroll to position [2245, 0]
click at [739, 272] on link "8" at bounding box center [742, 282] width 20 height 20
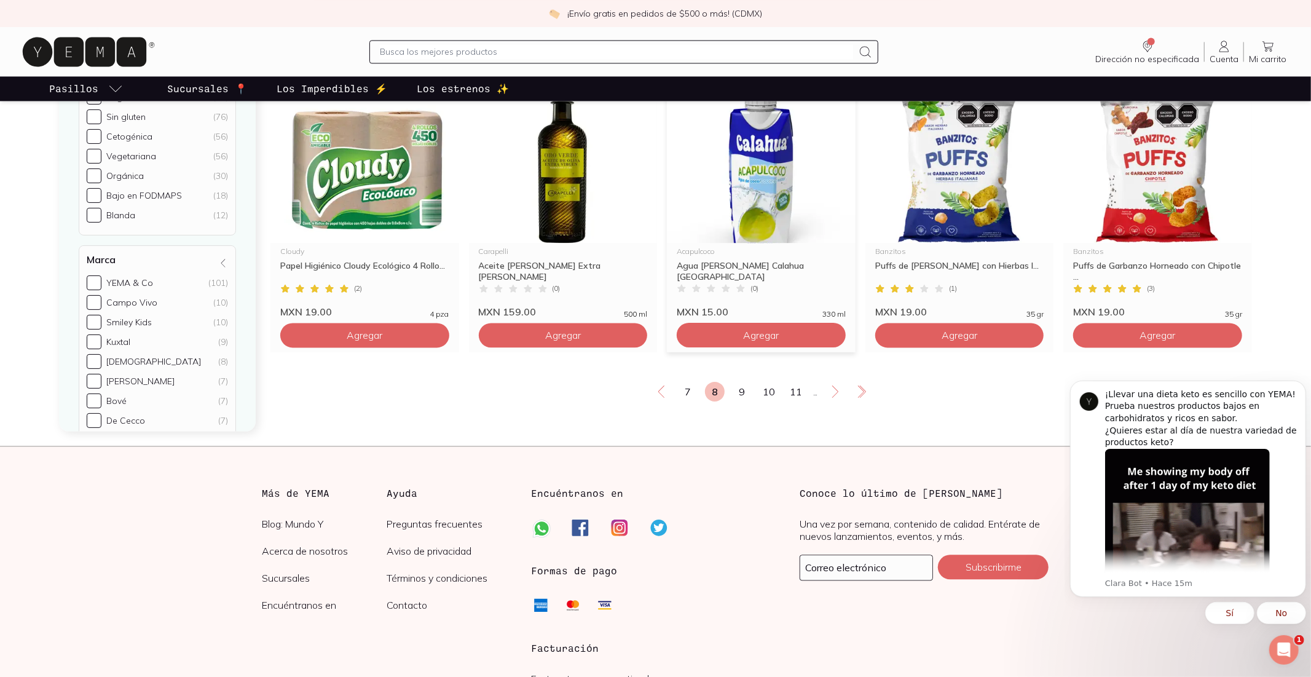
scroll to position [2245, 0]
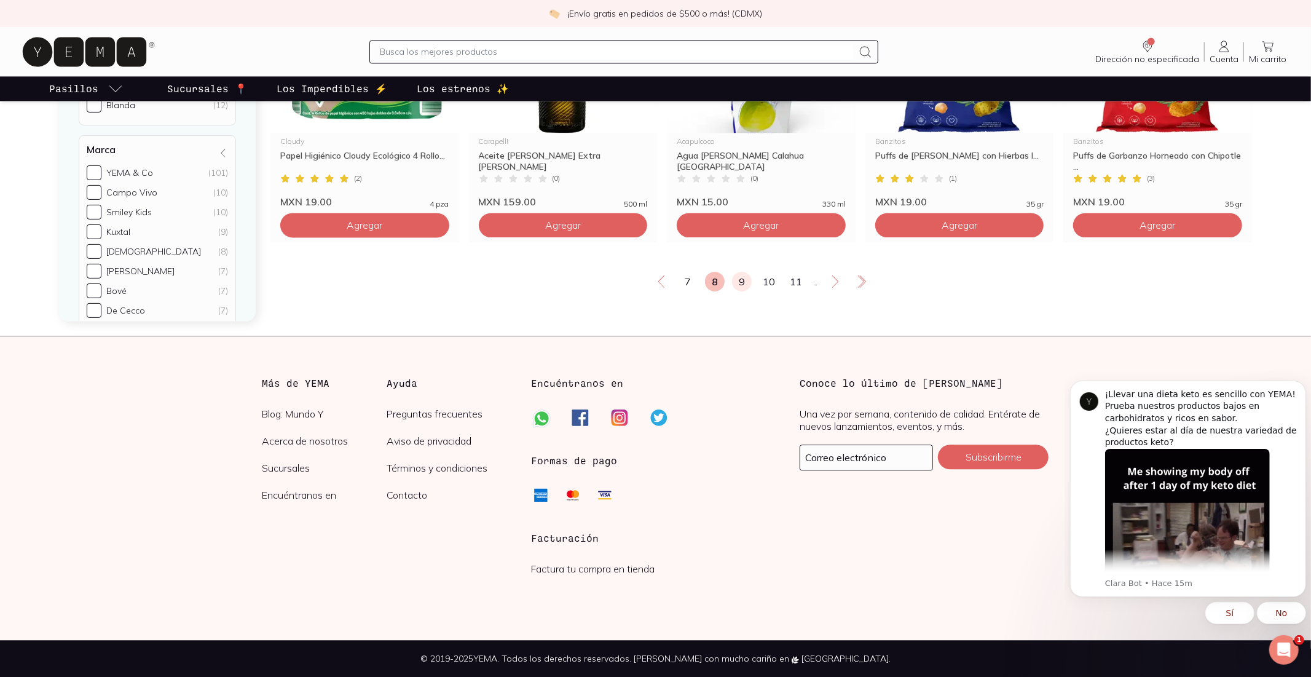
click at [744, 272] on link "9" at bounding box center [742, 282] width 20 height 20
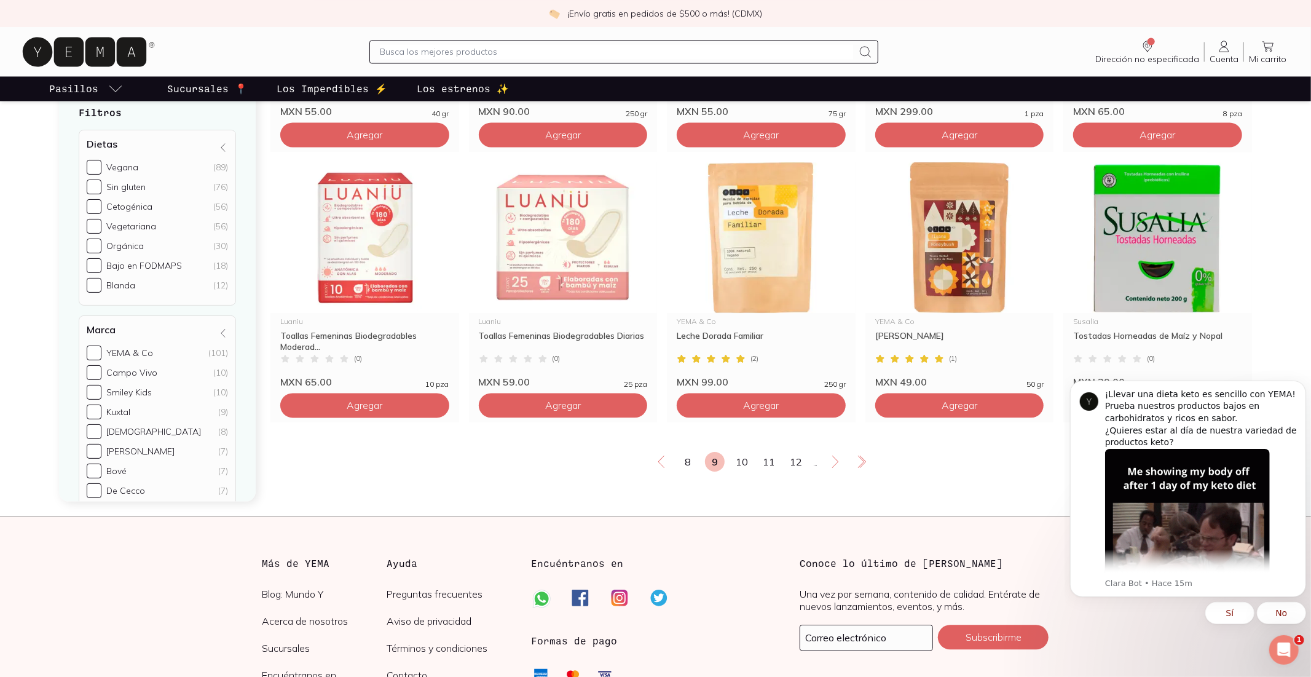
scroll to position [2117, 0]
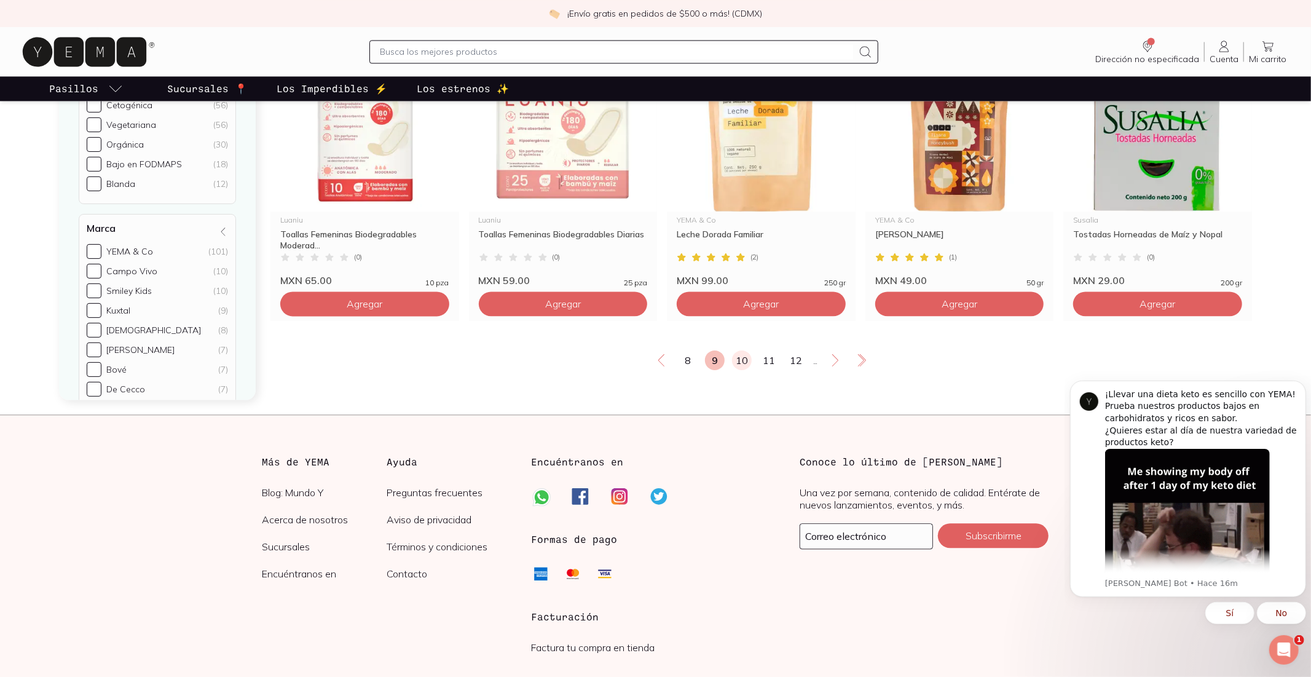
click at [742, 370] on link "10" at bounding box center [742, 360] width 20 height 20
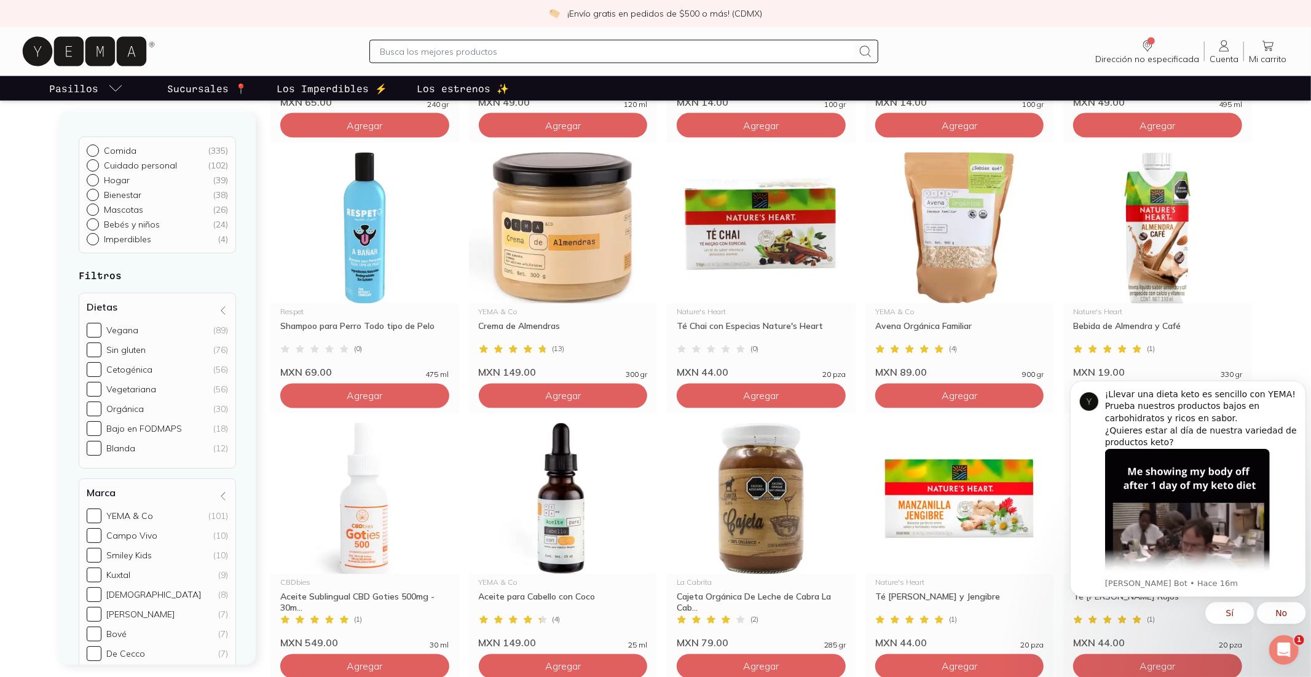
scroll to position [2048, 0]
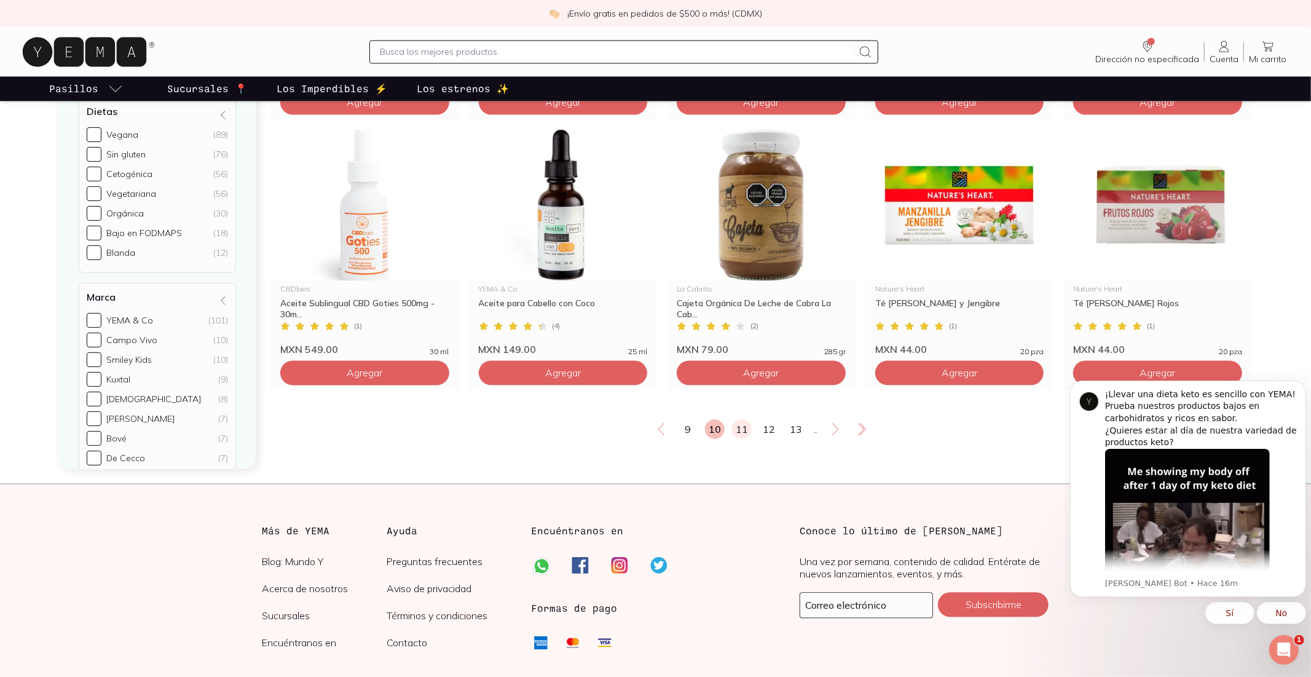
click at [745, 439] on link "11" at bounding box center [742, 429] width 20 height 20
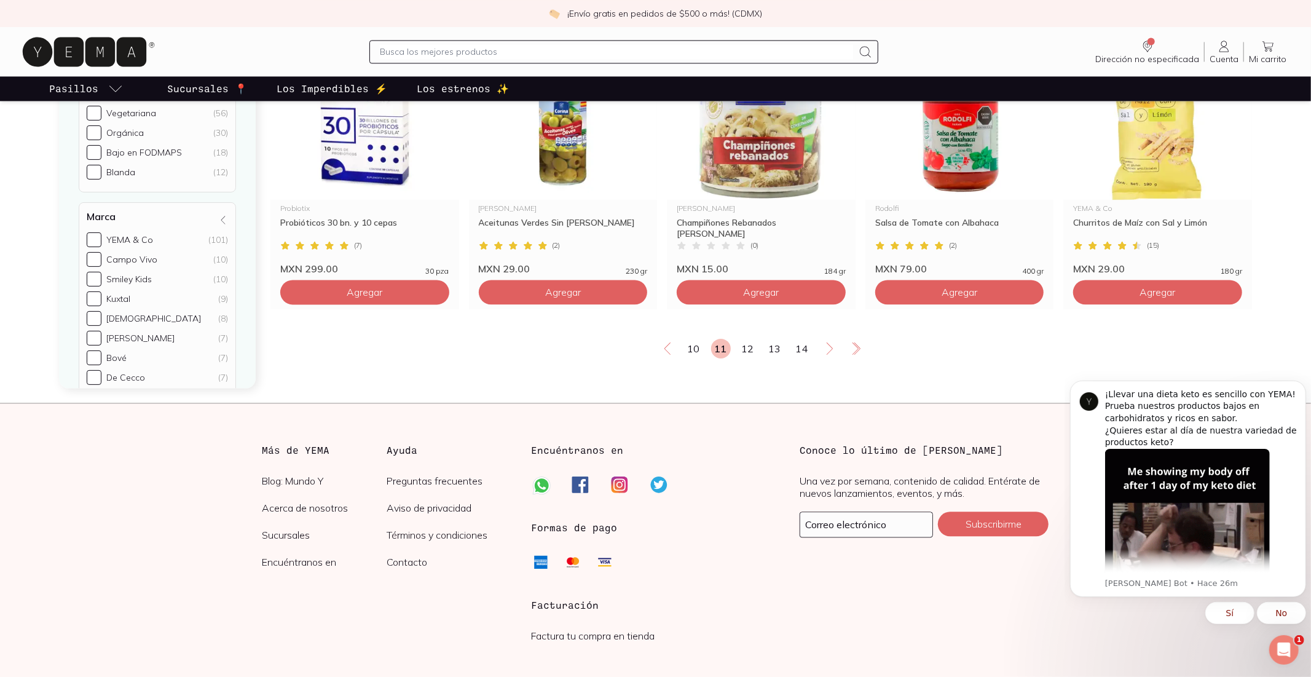
scroll to position [2245, 0]
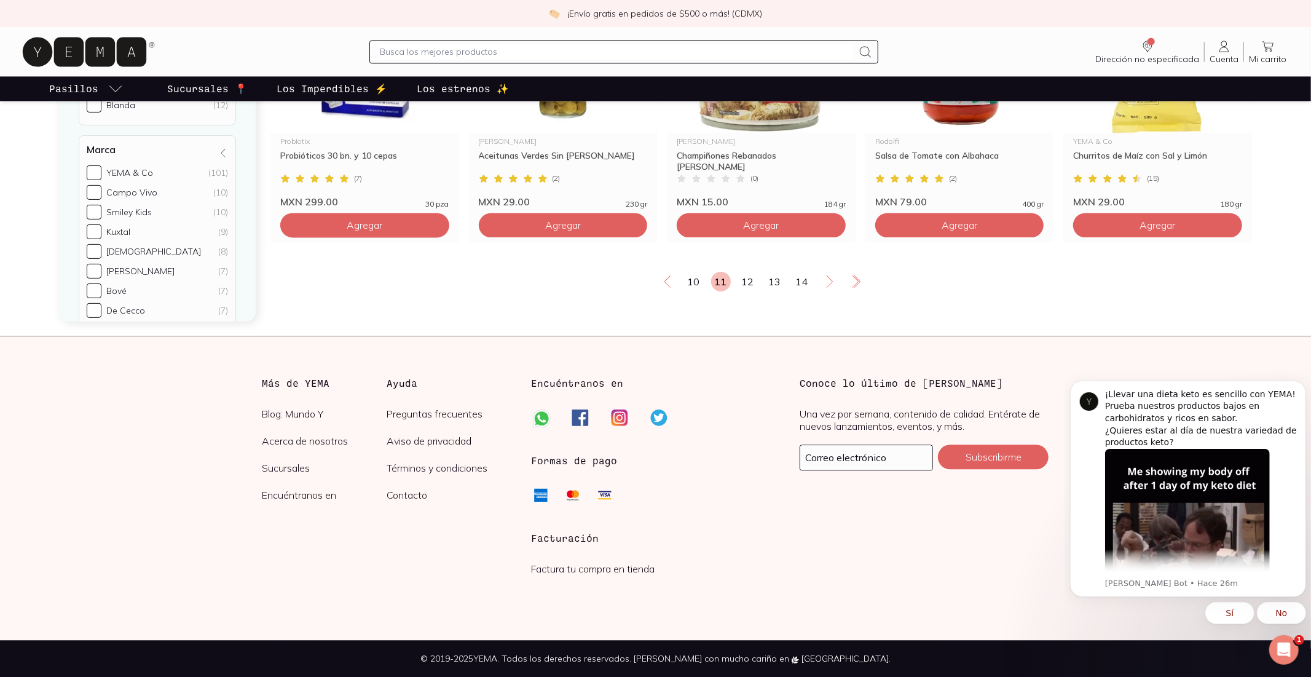
click at [752, 272] on link "12" at bounding box center [748, 282] width 20 height 20
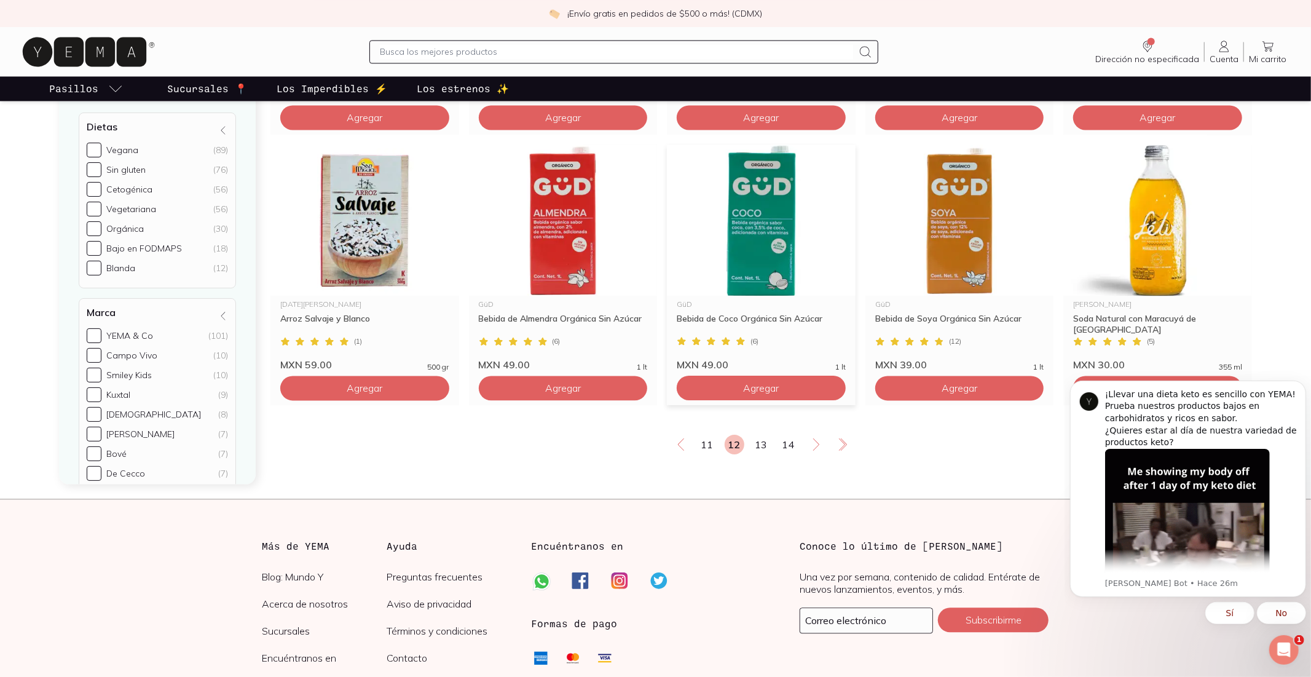
scroll to position [2245, 0]
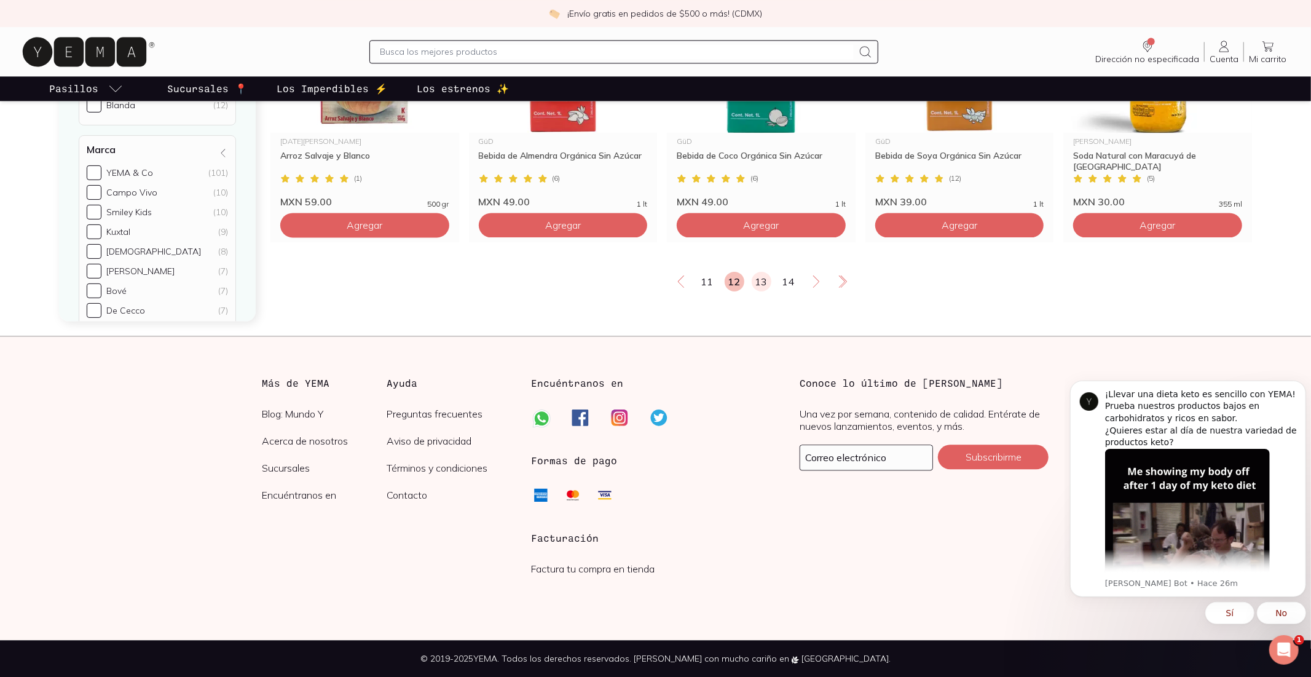
click at [763, 276] on link "13" at bounding box center [761, 282] width 20 height 20
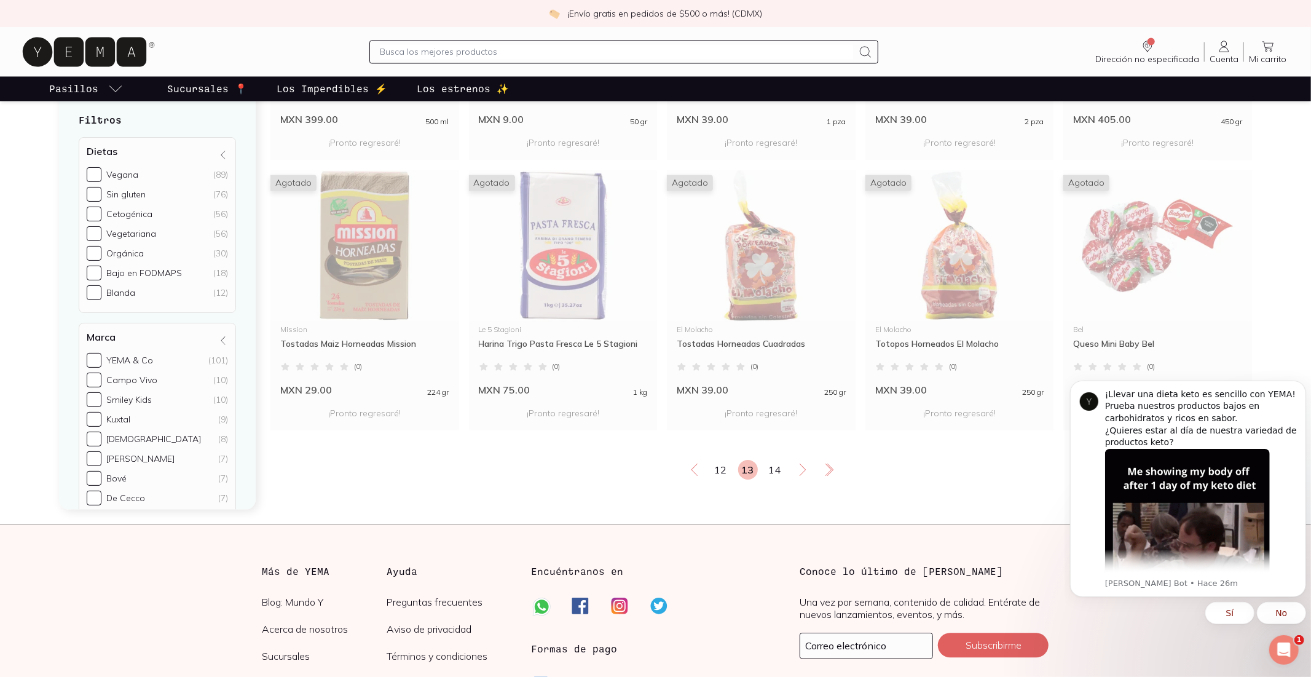
scroll to position [2269, 0]
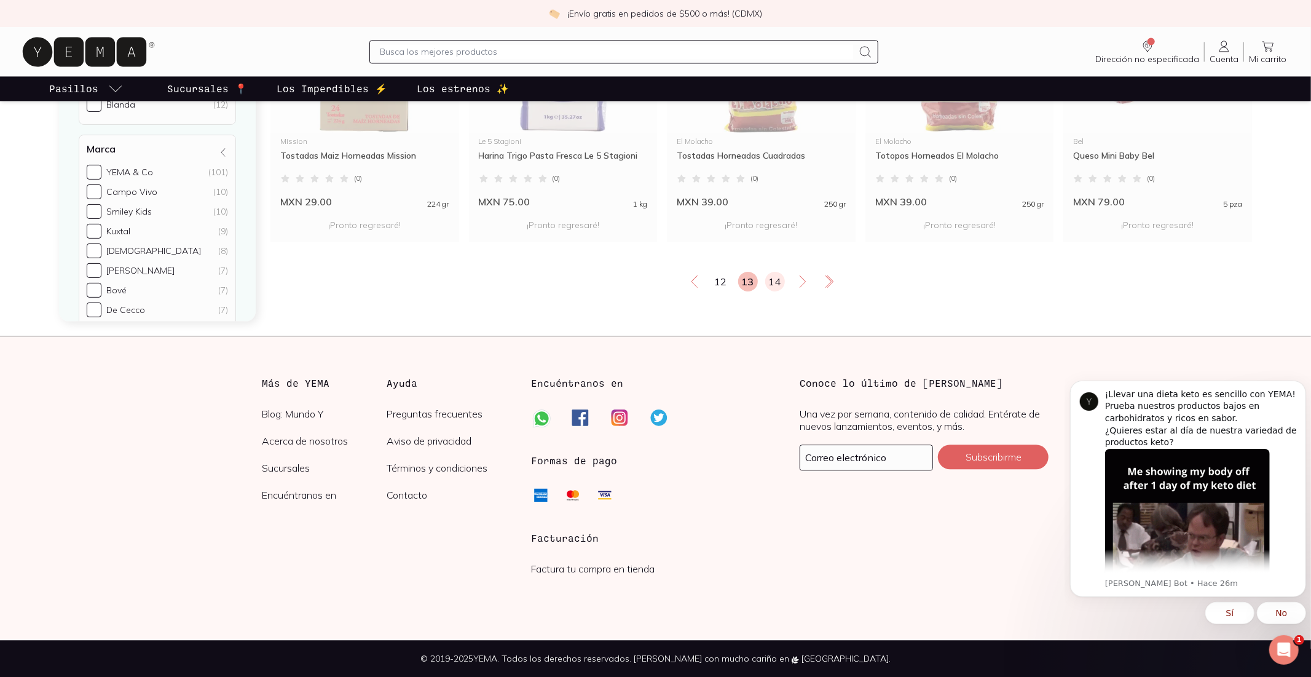
click at [779, 272] on link "14" at bounding box center [775, 282] width 20 height 20
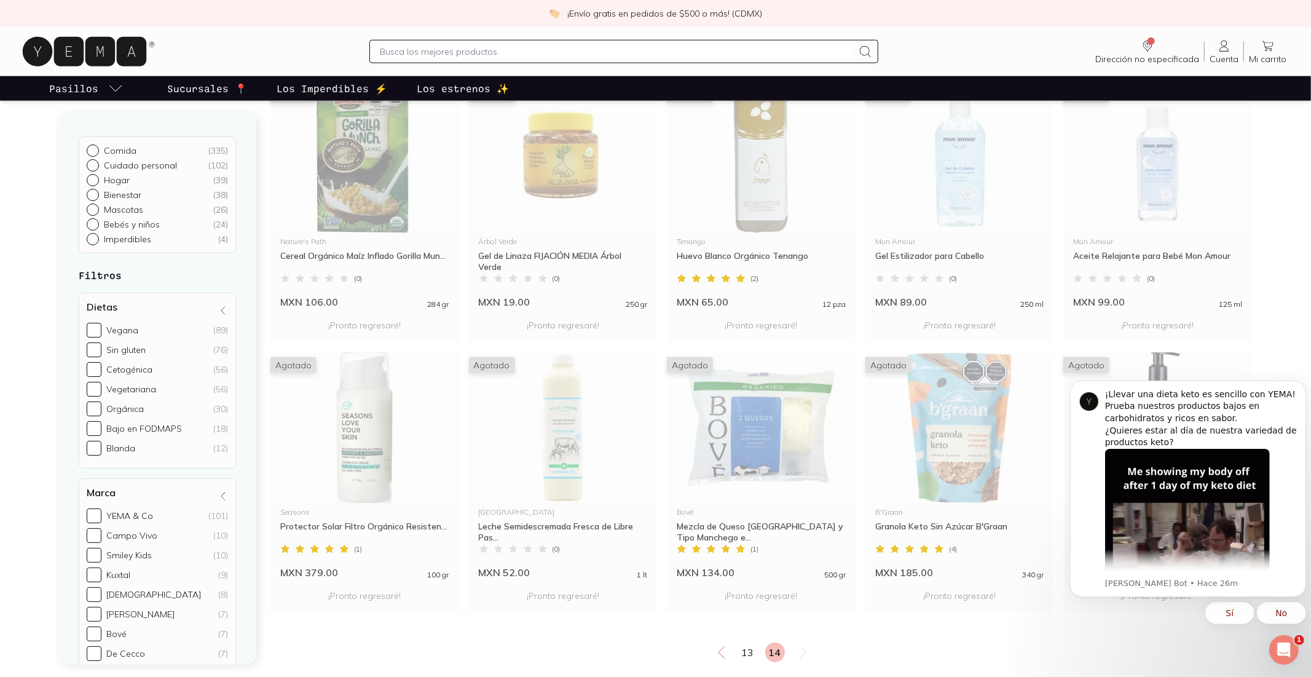
scroll to position [1719, 0]
